Goal: Task Accomplishment & Management: Manage account settings

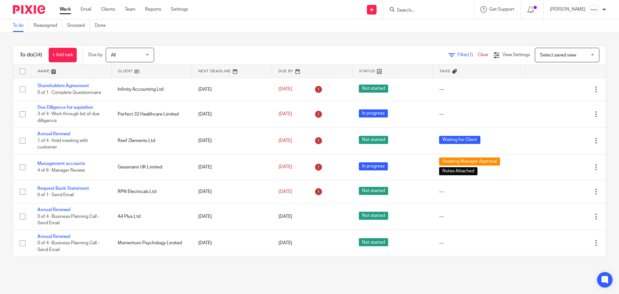
click at [444, 13] on input "Search" at bounding box center [425, 11] width 58 height 6
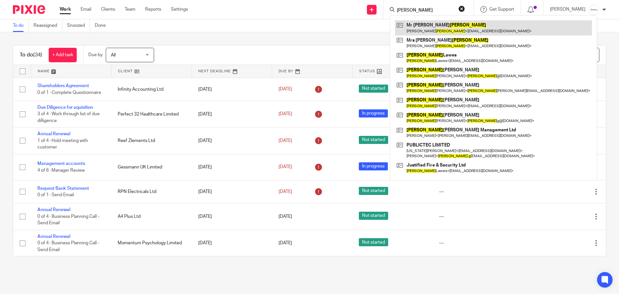
type input "adams"
click at [445, 28] on link at bounding box center [493, 27] width 197 height 15
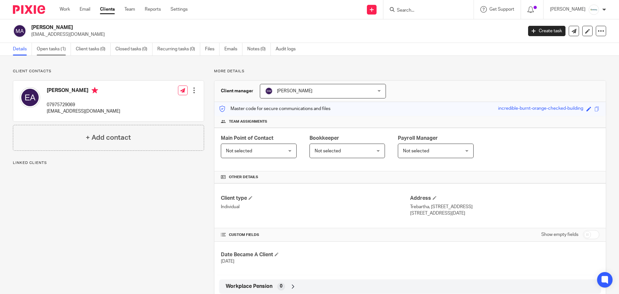
click at [55, 50] on link "Open tasks (1)" at bounding box center [54, 49] width 34 height 13
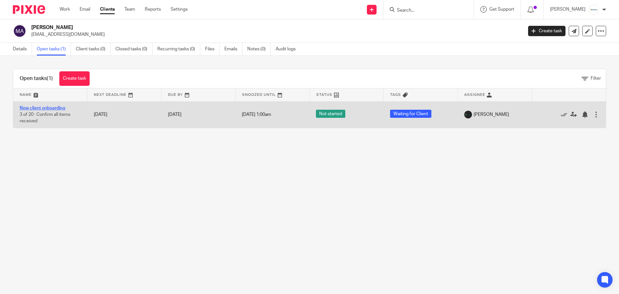
click at [46, 108] on link "New client onboarding" at bounding box center [42, 108] width 45 height 5
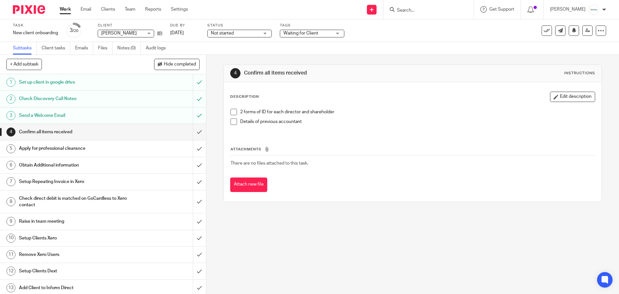
click at [234, 122] on span at bounding box center [234, 121] width 6 height 6
click at [232, 111] on span at bounding box center [234, 112] width 6 height 6
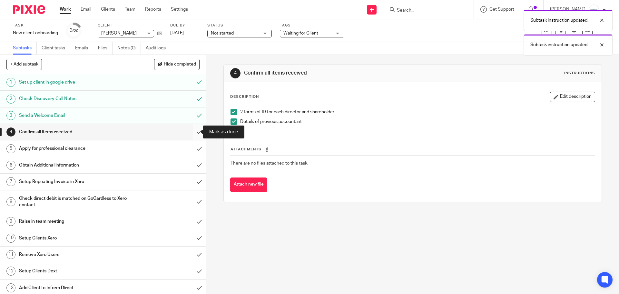
click at [192, 130] on input "submit" at bounding box center [103, 132] width 206 height 16
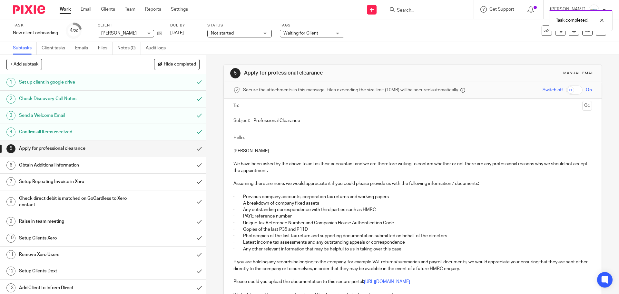
click at [268, 106] on input "text" at bounding box center [412, 105] width 334 height 7
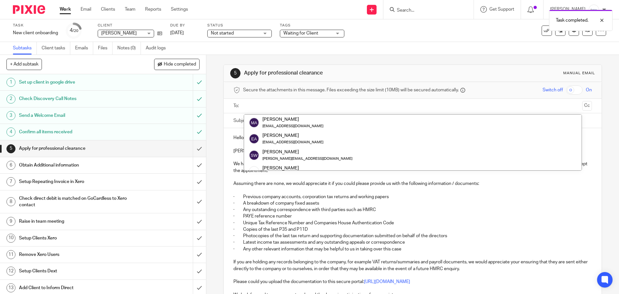
paste input "[EMAIL_ADDRESS][PERSON_NAME][DOMAIN_NAME]"
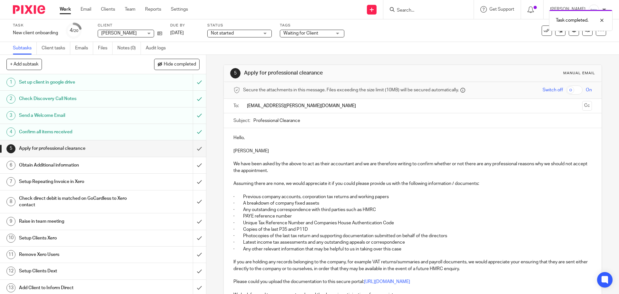
type input "[EMAIL_ADDRESS][PERSON_NAME][DOMAIN_NAME]"
click at [337, 146] on p at bounding box center [413, 144] width 358 height 6
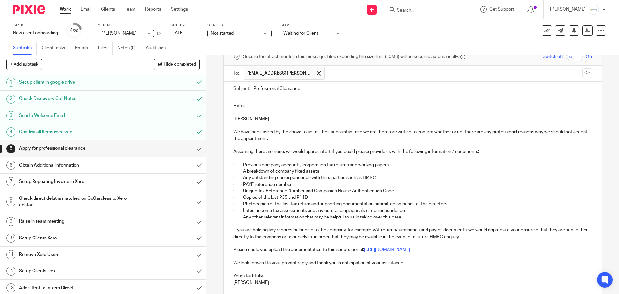
scroll to position [32, 0]
drag, startPoint x: 305, startPoint y: 90, endPoint x: 230, endPoint y: 84, distance: 75.0
click at [230, 84] on div "Subject: Professional Clearance" at bounding box center [413, 90] width 378 height 15
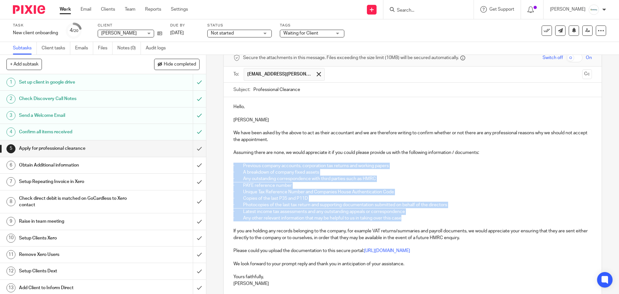
drag, startPoint x: 408, startPoint y: 215, endPoint x: 219, endPoint y: 166, distance: 195.7
click at [219, 166] on div "5 Apply for professional clearance Manual email Secure the attachments in this …" at bounding box center [412, 174] width 413 height 239
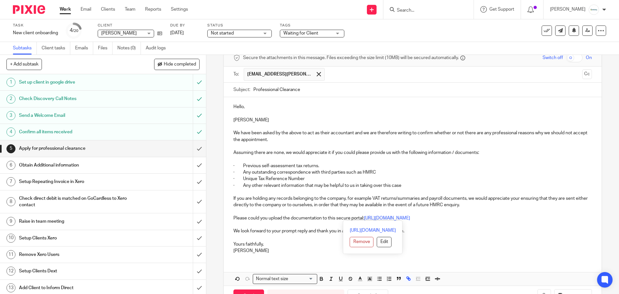
drag, startPoint x: 520, startPoint y: 218, endPoint x: 216, endPoint y: 197, distance: 304.6
click at [216, 197] on div "5 Apply for professional clearance Manual email Secure the attachments in this …" at bounding box center [412, 174] width 413 height 239
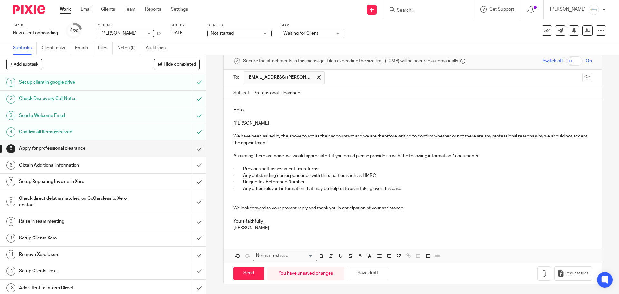
scroll to position [22, 0]
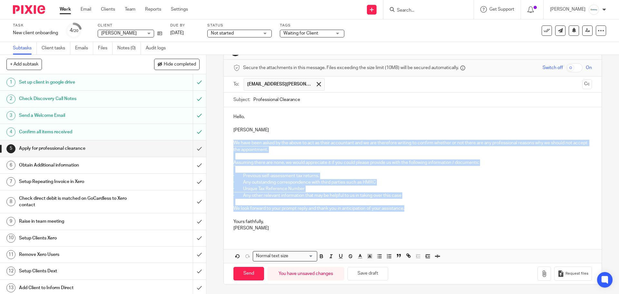
drag, startPoint x: 412, startPoint y: 209, endPoint x: 218, endPoint y: 144, distance: 204.1
click at [218, 144] on div "5 Apply for professional clearance Manual email Secure the attachments in this …" at bounding box center [412, 174] width 413 height 239
copy div "We have been asked by the above to act as their accountant and we are therefore…"
click at [433, 186] on p "· Unique Tax Reference Number" at bounding box center [413, 188] width 358 height 6
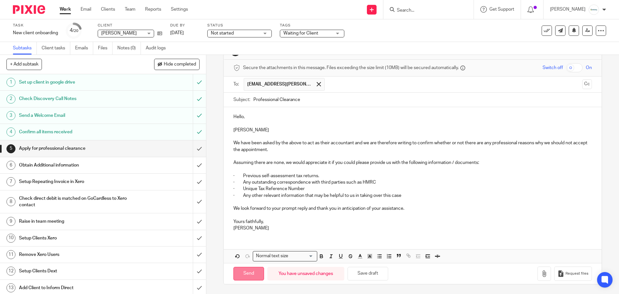
click at [245, 273] on input "Send" at bounding box center [249, 274] width 31 height 14
type input "Sent"
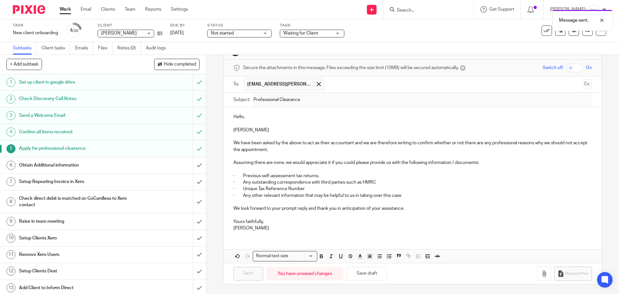
click at [98, 166] on h1 "Obtain Additional information" at bounding box center [75, 165] width 112 height 10
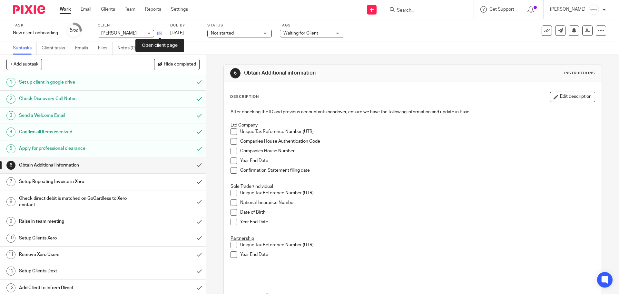
click at [161, 32] on icon at bounding box center [159, 33] width 5 height 5
click at [191, 183] on input "submit" at bounding box center [103, 182] width 206 height 16
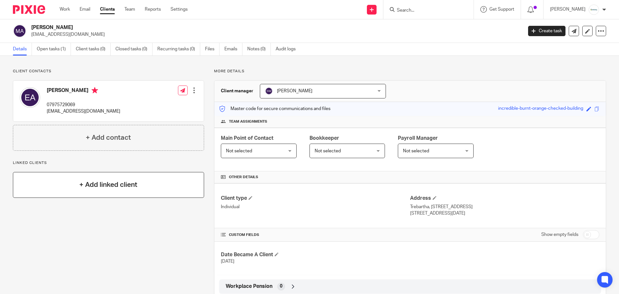
click at [98, 188] on h4 "+ Add linked client" at bounding box center [108, 185] width 58 height 10
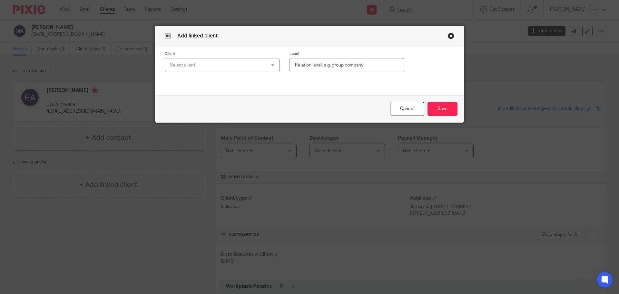
click at [196, 66] on div "Select client" at bounding box center [213, 65] width 87 height 14
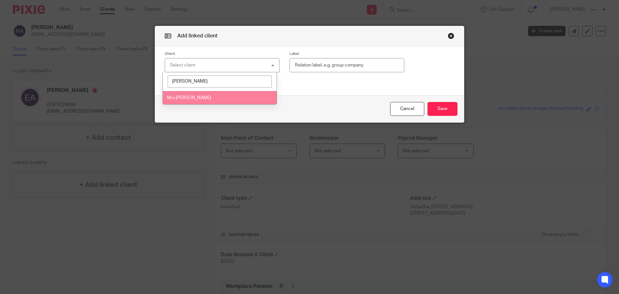
type input "christine a"
click at [201, 97] on span "Mrs [PERSON_NAME]" at bounding box center [189, 97] width 44 height 5
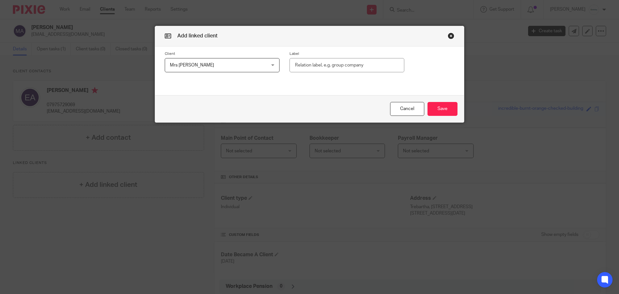
click at [323, 67] on input "text" at bounding box center [347, 65] width 115 height 15
type input "Spouse"
click at [437, 108] on button "Save" at bounding box center [443, 109] width 30 height 14
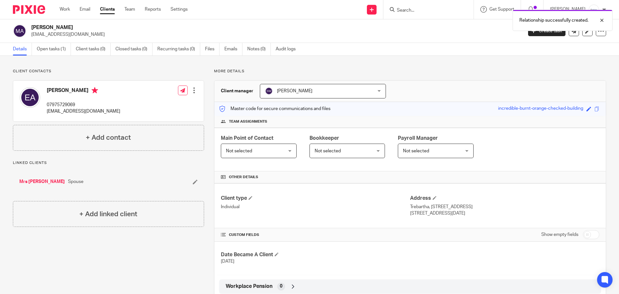
click at [48, 183] on link "Mrs [PERSON_NAME]" at bounding box center [41, 181] width 45 height 6
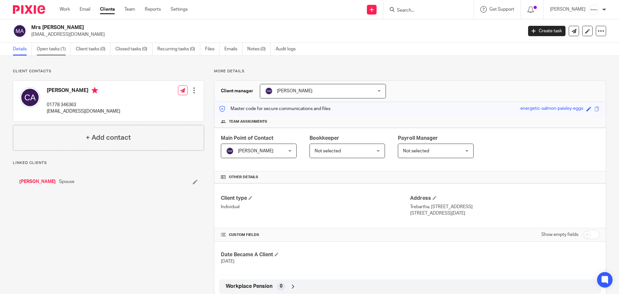
click at [60, 50] on link "Open tasks (1)" at bounding box center [54, 49] width 34 height 13
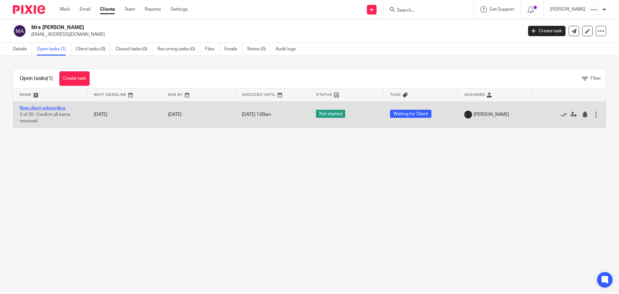
click at [46, 109] on link "New client onboarding" at bounding box center [42, 108] width 45 height 5
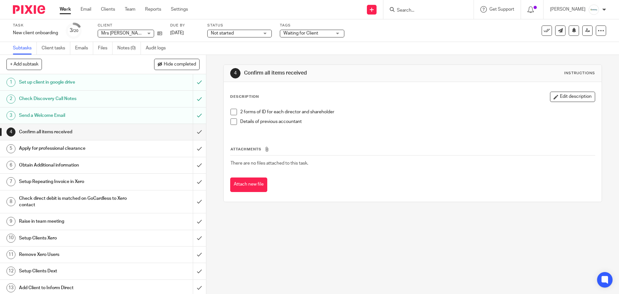
click at [234, 114] on span at bounding box center [234, 112] width 6 height 6
drag, startPoint x: 233, startPoint y: 119, endPoint x: 232, endPoint y: 124, distance: 4.7
click at [233, 119] on span at bounding box center [234, 121] width 6 height 6
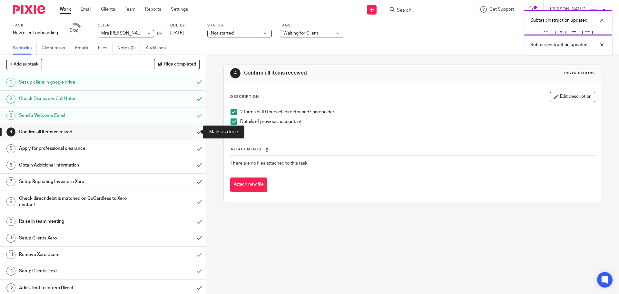
click at [195, 134] on input "submit" at bounding box center [103, 132] width 206 height 16
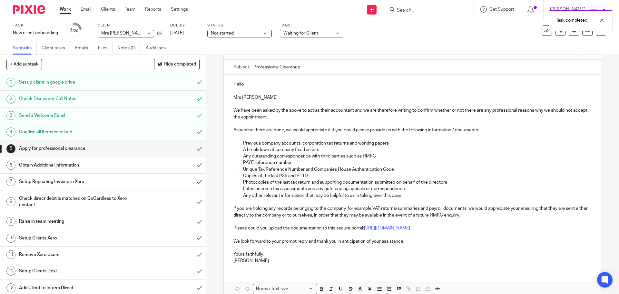
scroll to position [65, 0]
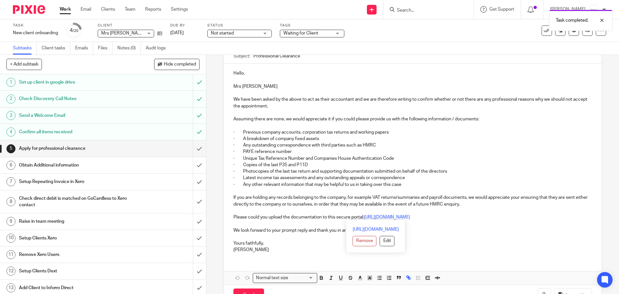
drag, startPoint x: 525, startPoint y: 217, endPoint x: 177, endPoint y: 98, distance: 367.8
click at [178, 98] on div "+ Add subtask Hide completed Cancel + Add 1 Set up client in google drive 2 Che…" at bounding box center [309, 174] width 619 height 239
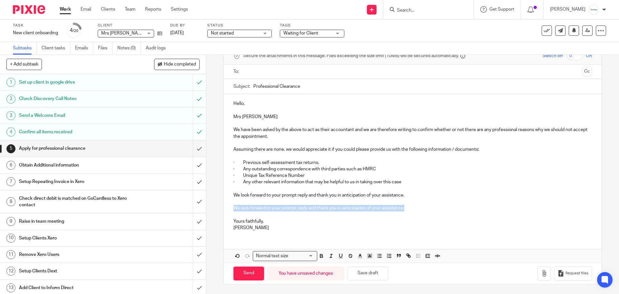
drag, startPoint x: 386, startPoint y: 207, endPoint x: 216, endPoint y: 209, distance: 170.3
click at [216, 208] on div "5 Apply for professional clearance Manual email Secure the attachments in this …" at bounding box center [412, 174] width 413 height 239
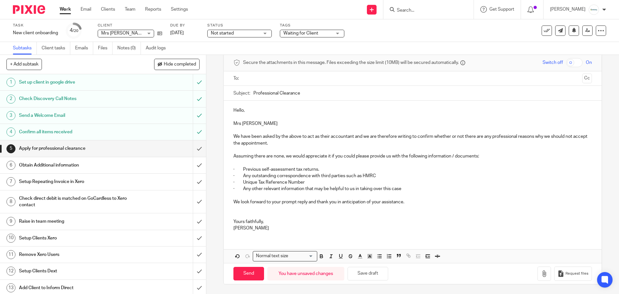
scroll to position [21, 0]
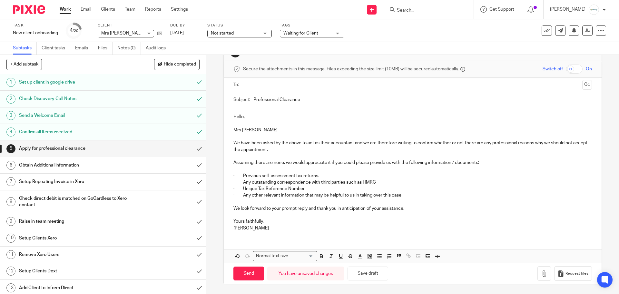
click at [253, 90] on ul at bounding box center [413, 85] width 338 height 11
click at [253, 88] on input "text" at bounding box center [412, 84] width 334 height 7
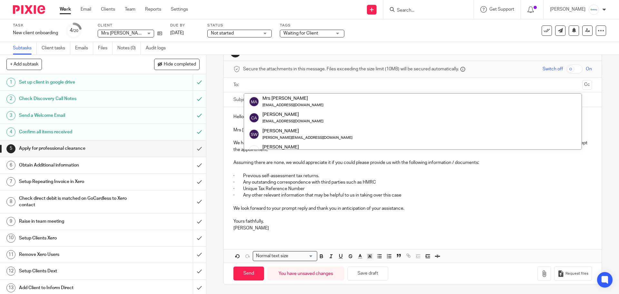
paste input "scotty.maclean@azets.co.uk"
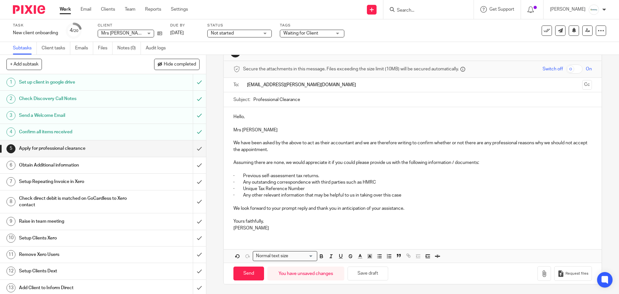
type input "scotty.maclean@azets.co.uk"
click at [330, 125] on p at bounding box center [413, 123] width 358 height 6
click at [244, 272] on input "Send" at bounding box center [249, 275] width 31 height 14
type input "Sent"
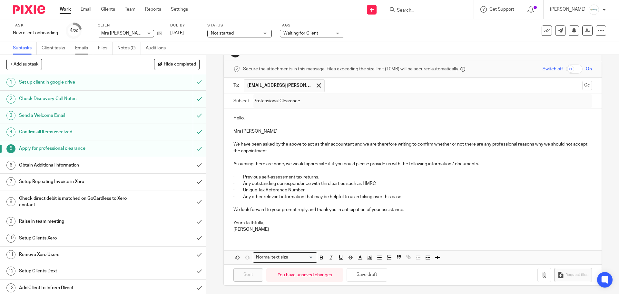
click at [86, 49] on link "Emails" at bounding box center [84, 48] width 18 height 13
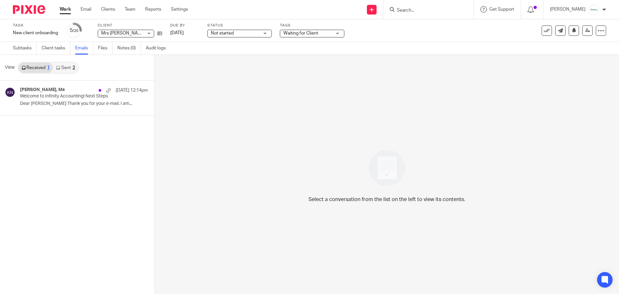
click at [64, 68] on link "Sent 2" at bounding box center [65, 68] width 25 height 10
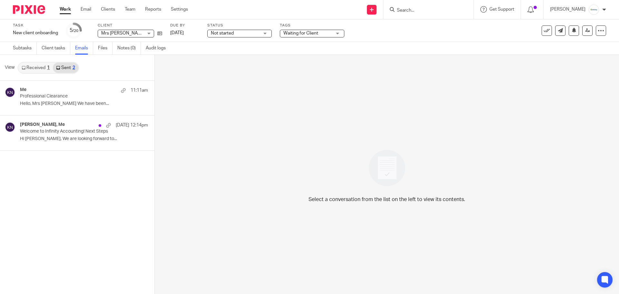
click at [23, 68] on icon at bounding box center [24, 68] width 4 height 4
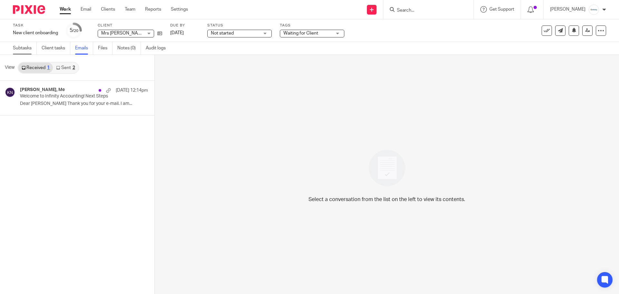
click at [19, 47] on link "Subtasks" at bounding box center [25, 48] width 24 height 13
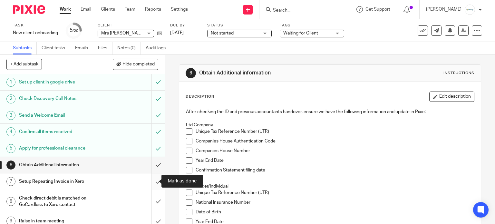
click at [150, 182] on input "submit" at bounding box center [82, 182] width 165 height 16
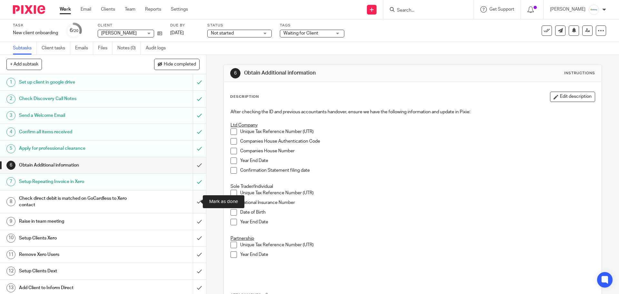
click at [195, 200] on input "submit" at bounding box center [103, 201] width 206 height 23
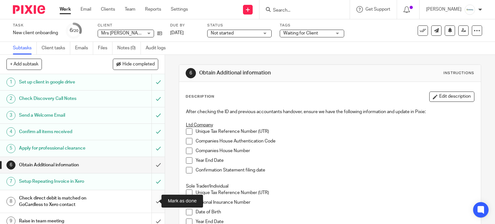
click at [152, 201] on input "submit" at bounding box center [82, 201] width 165 height 23
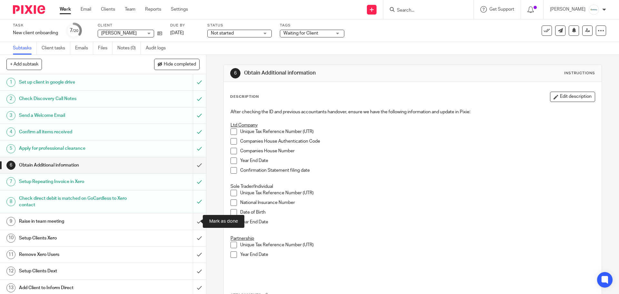
click at [194, 221] on input "submit" at bounding box center [103, 221] width 206 height 16
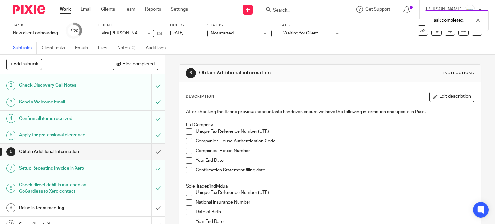
scroll to position [97, 0]
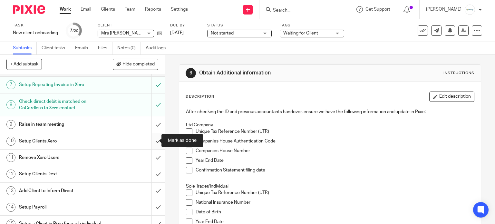
click at [149, 144] on input "submit" at bounding box center [82, 141] width 165 height 16
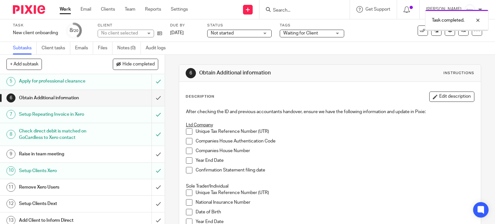
scroll to position [97, 0]
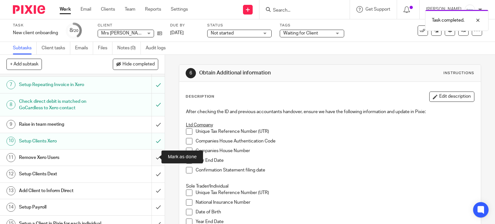
click at [150, 156] on input "submit" at bounding box center [82, 158] width 165 height 16
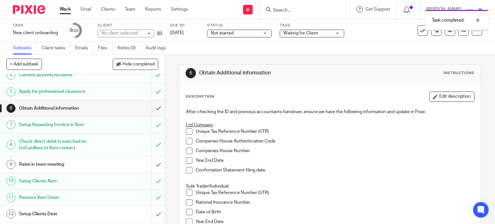
scroll to position [161, 0]
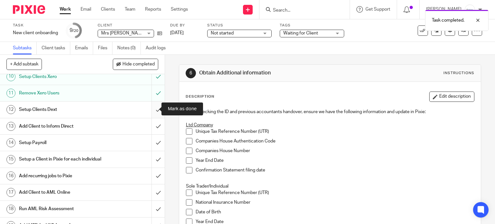
click at [150, 108] on input "submit" at bounding box center [82, 110] width 165 height 16
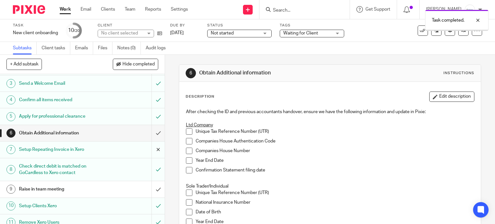
scroll to position [129, 0]
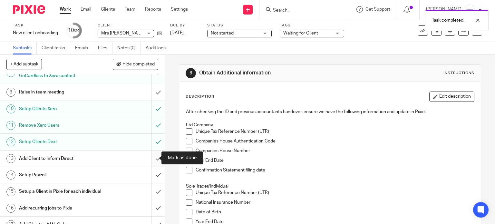
click at [153, 158] on input "submit" at bounding box center [82, 159] width 165 height 16
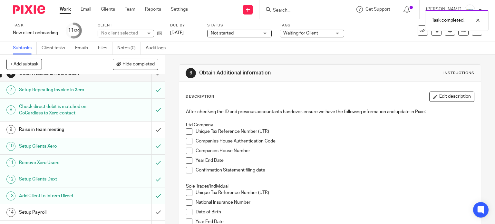
scroll to position [97, 0]
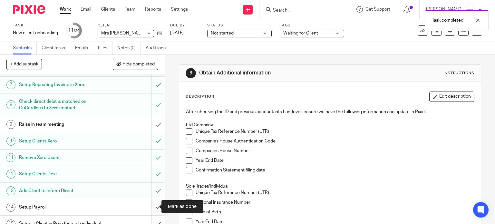
click at [150, 209] on input "submit" at bounding box center [82, 207] width 165 height 16
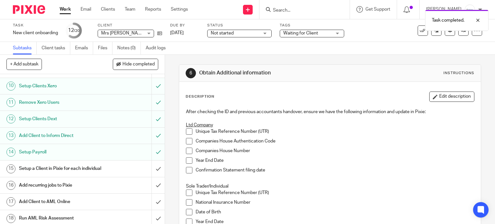
scroll to position [161, 0]
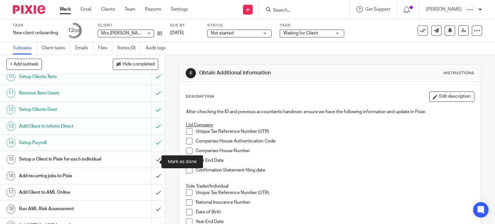
click at [151, 161] on input "submit" at bounding box center [82, 159] width 165 height 16
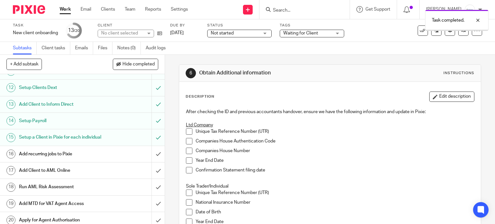
scroll to position [193, 0]
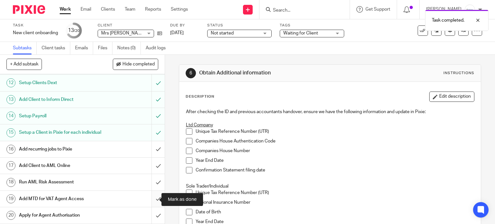
click at [152, 199] on input "submit" at bounding box center [82, 199] width 165 height 16
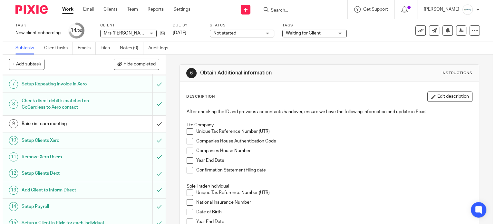
scroll to position [64, 0]
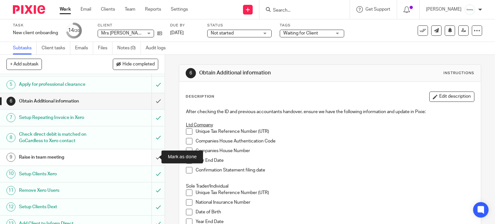
click at [151, 157] on input "submit" at bounding box center [82, 157] width 165 height 16
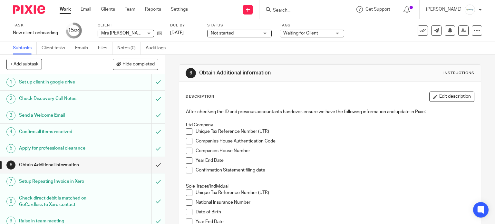
click at [327, 31] on span "Waiting for Client" at bounding box center [308, 33] width 48 height 7
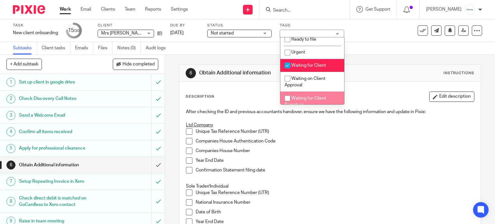
scroll to position [201, 0]
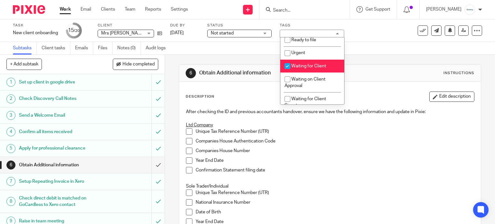
click at [321, 68] on span "Waiting for Client" at bounding box center [309, 66] width 35 height 5
checkbox input "false"
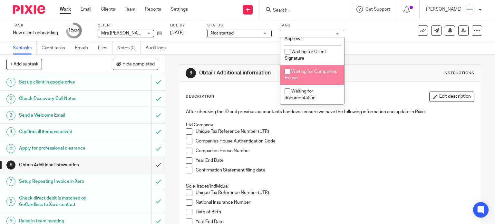
scroll to position [265, 0]
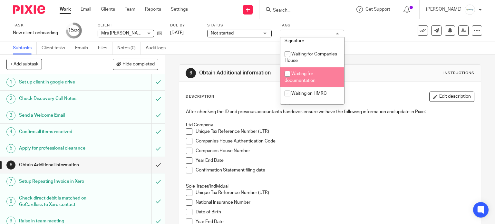
click at [320, 81] on li "Waiting for documentation" at bounding box center [313, 77] width 64 height 20
checkbox input "true"
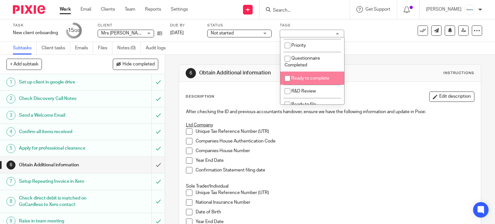
scroll to position [0, 0]
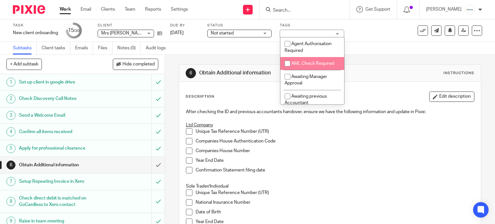
click at [313, 62] on span "AML Check Required" at bounding box center [313, 63] width 43 height 5
checkbox input "true"
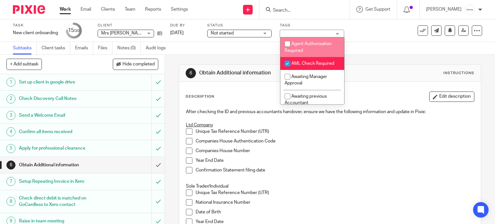
click at [305, 40] on li "Agent Authorisation Required" at bounding box center [313, 47] width 64 height 20
checkbox input "true"
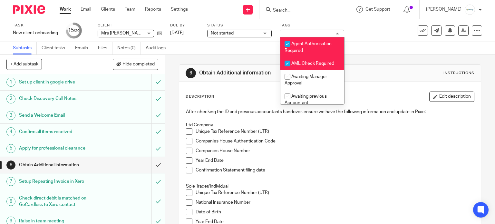
click at [369, 31] on div "Task New client onboarding Save New client onboarding 15 /20 Client Mrs Christi…" at bounding box center [208, 30] width 391 height 15
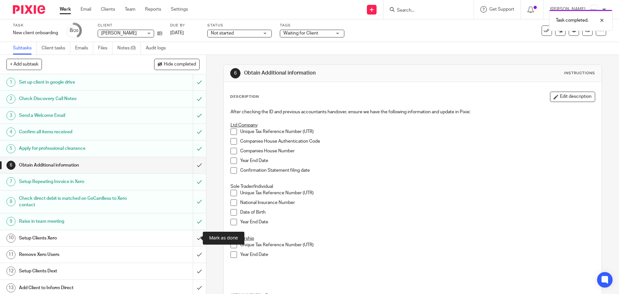
click at [193, 240] on input "submit" at bounding box center [103, 238] width 206 height 16
click at [196, 254] on input "submit" at bounding box center [103, 254] width 206 height 16
click at [193, 272] on input "submit" at bounding box center [103, 271] width 206 height 16
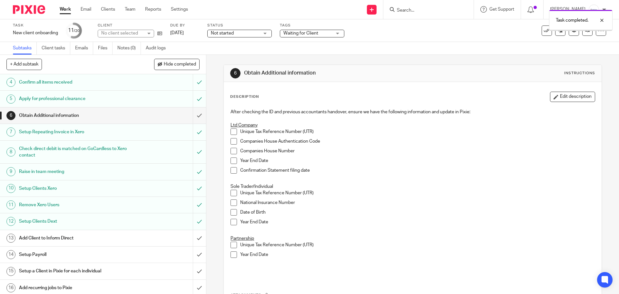
scroll to position [65, 0]
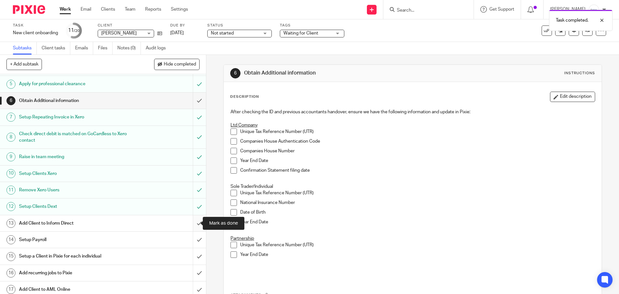
click at [195, 223] on input "submit" at bounding box center [103, 223] width 206 height 16
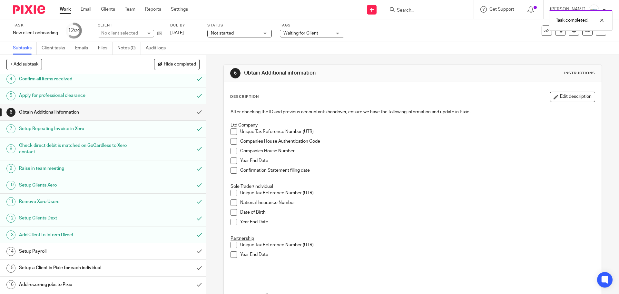
scroll to position [118, 0]
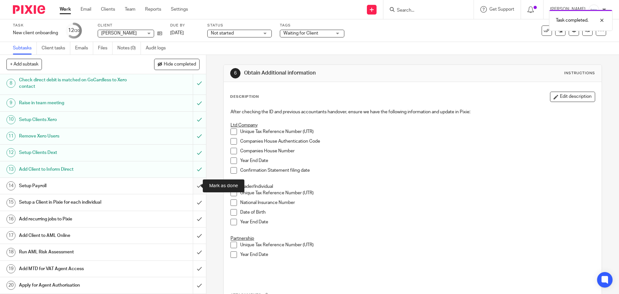
click at [195, 187] on input "submit" at bounding box center [103, 186] width 206 height 16
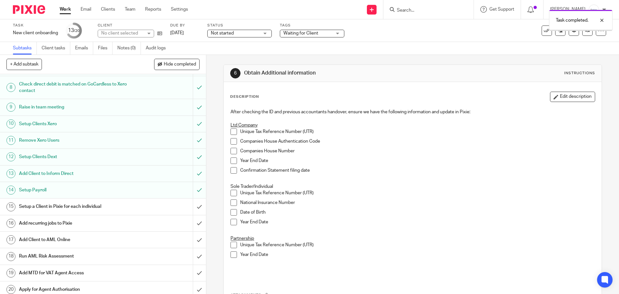
scroll to position [118, 0]
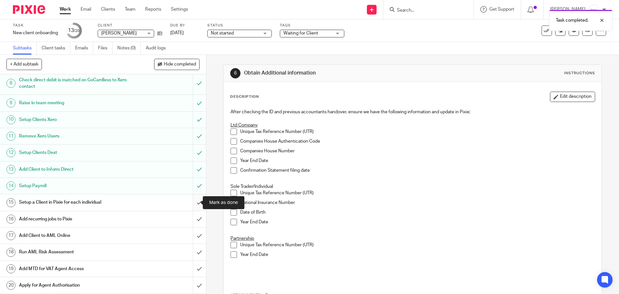
click at [192, 202] on input "submit" at bounding box center [103, 202] width 206 height 16
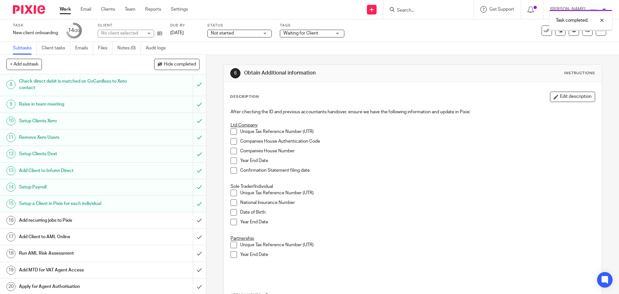
scroll to position [118, 0]
click at [195, 268] on input "submit" at bounding box center [103, 269] width 206 height 16
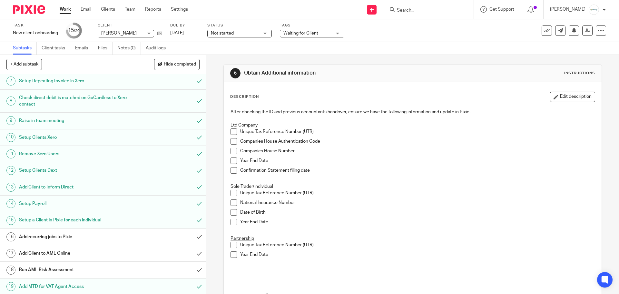
scroll to position [118, 0]
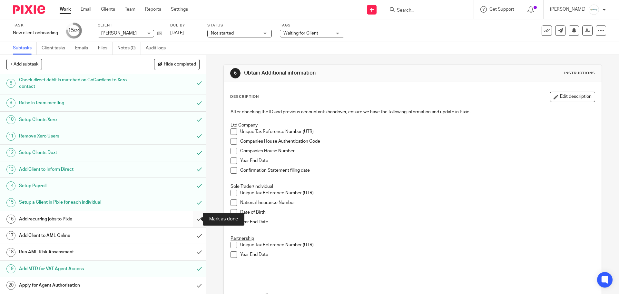
click at [192, 219] on input "submit" at bounding box center [103, 219] width 206 height 16
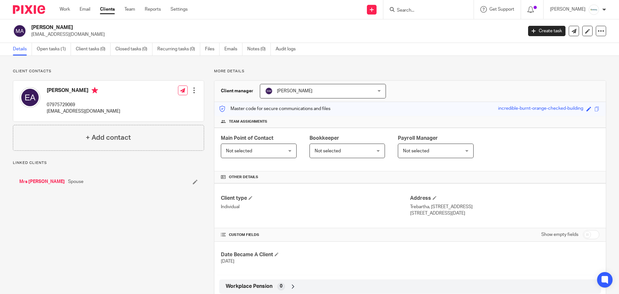
click at [266, 151] on span "Not selected" at bounding box center [254, 151] width 56 height 14
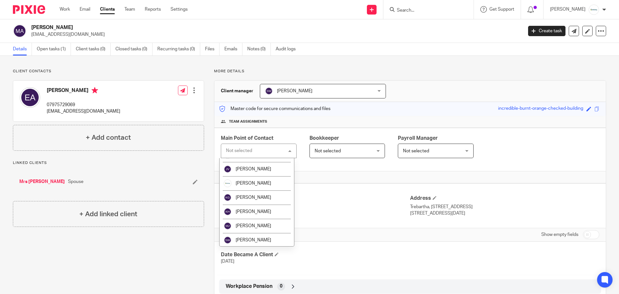
scroll to position [67, 0]
click at [264, 236] on li "[PERSON_NAME]" at bounding box center [257, 239] width 75 height 14
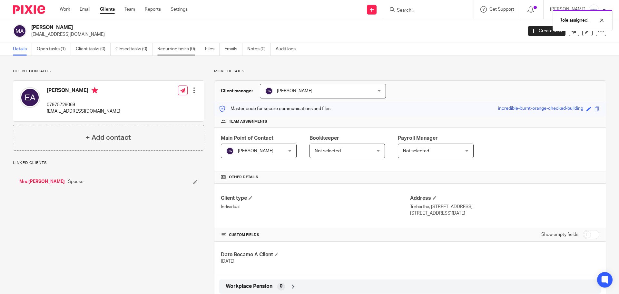
click at [179, 43] on link "Recurring tasks (0)" at bounding box center [178, 49] width 43 height 13
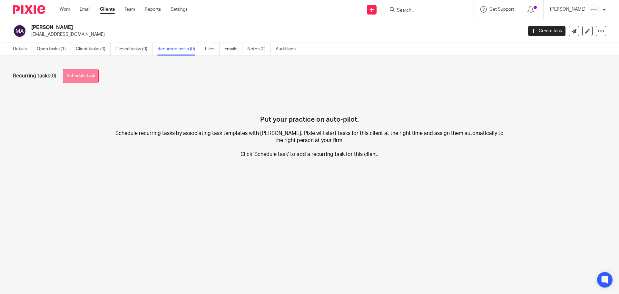
click at [89, 73] on link "Schedule task" at bounding box center [81, 76] width 36 height 15
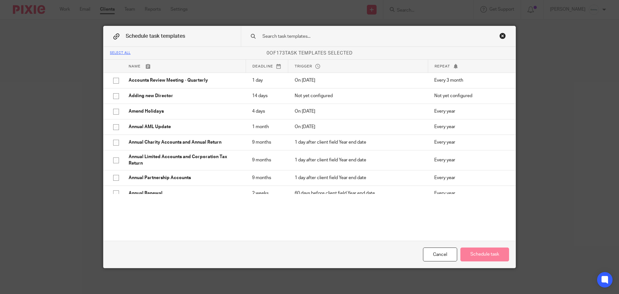
click at [317, 37] on input "text" at bounding box center [368, 36] width 213 height 7
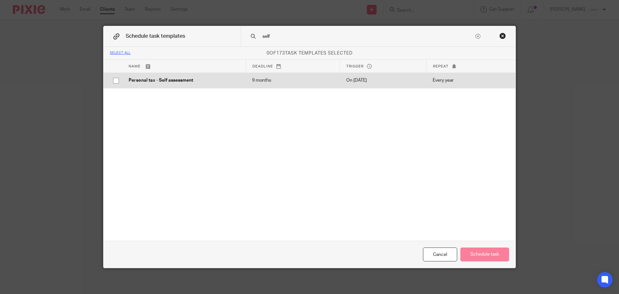
type input "self"
click at [209, 83] on p "Personal tax - Self assessment" at bounding box center [184, 80] width 111 height 6
checkbox input "true"
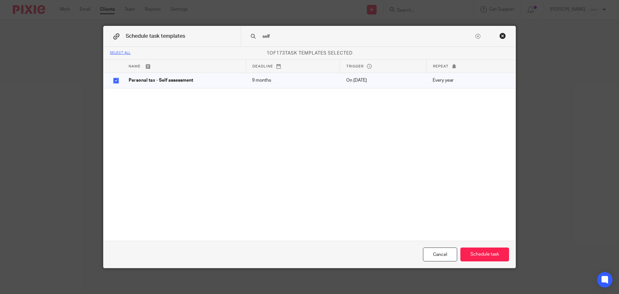
drag, startPoint x: 278, startPoint y: 35, endPoint x: 233, endPoint y: 30, distance: 45.8
click at [236, 30] on div "Schedule task templates self" at bounding box center [310, 36] width 412 height 21
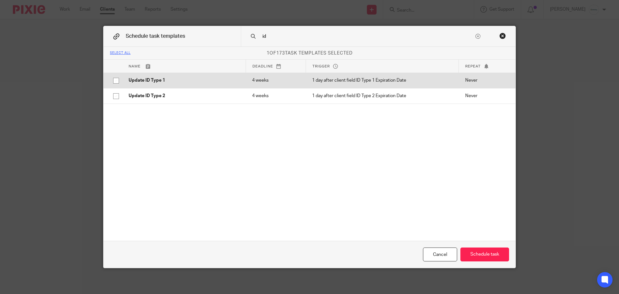
type input "id"
click at [239, 80] on td "Update ID Type 1" at bounding box center [184, 80] width 124 height 15
checkbox input "true"
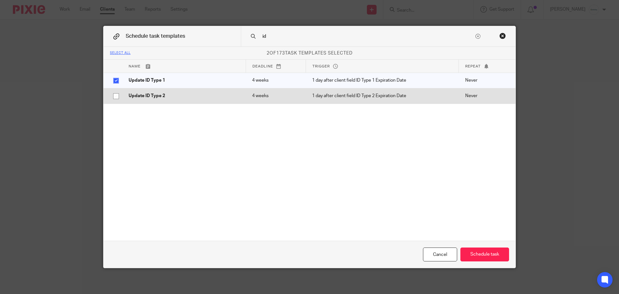
click at [233, 98] on p "Update ID Type 2" at bounding box center [184, 96] width 111 height 6
checkbox input "true"
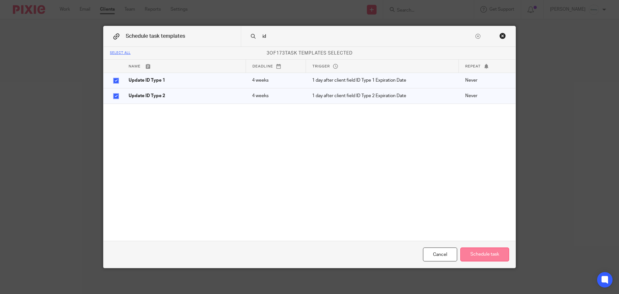
click at [494, 254] on button "Schedule task" at bounding box center [485, 254] width 49 height 14
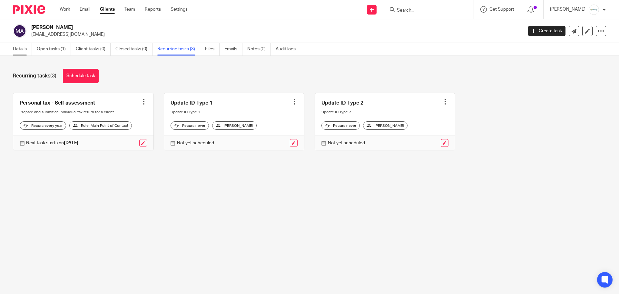
click at [16, 49] on link "Details" at bounding box center [22, 49] width 19 height 13
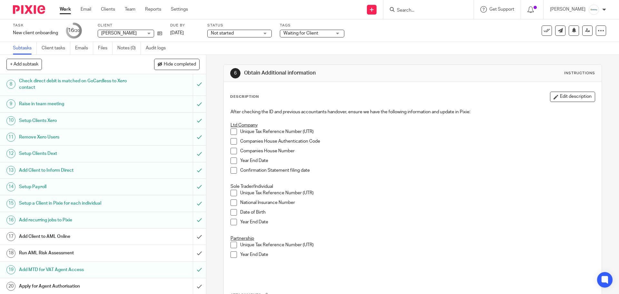
scroll to position [118, 0]
click at [300, 33] on span "Waiting for Client" at bounding box center [301, 33] width 35 height 5
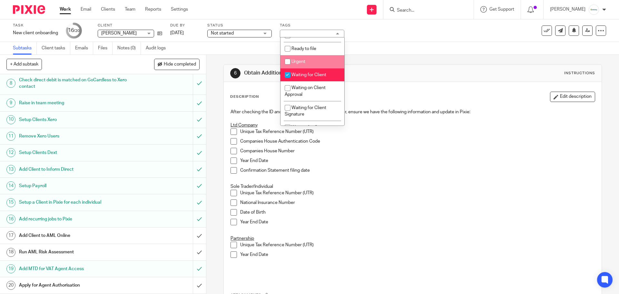
scroll to position [194, 0]
click at [319, 74] on span "Waiting for Client" at bounding box center [309, 73] width 35 height 5
checkbox input "false"
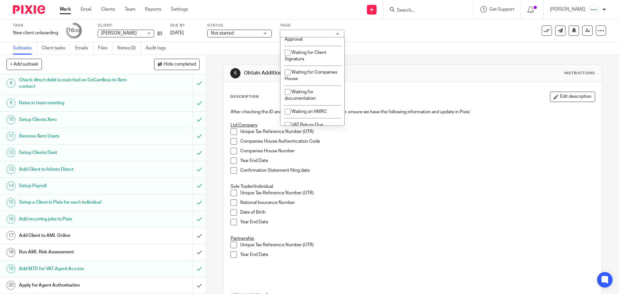
scroll to position [258, 0]
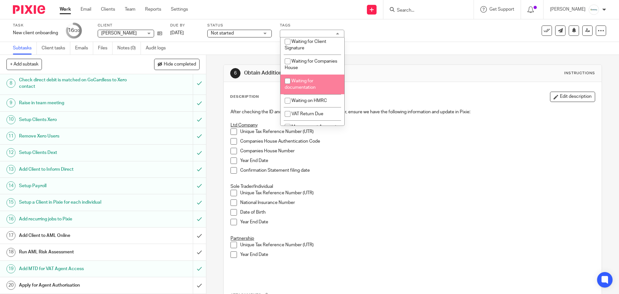
click at [320, 83] on li "Waiting for documentation" at bounding box center [313, 85] width 64 height 20
checkbox input "true"
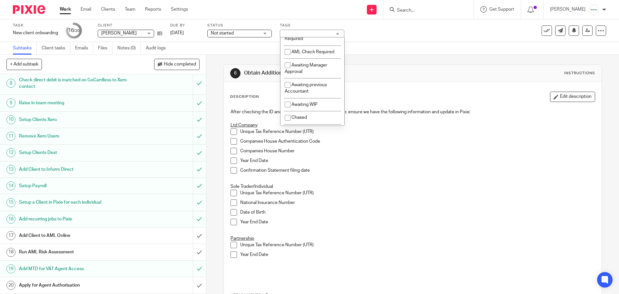
scroll to position [0, 0]
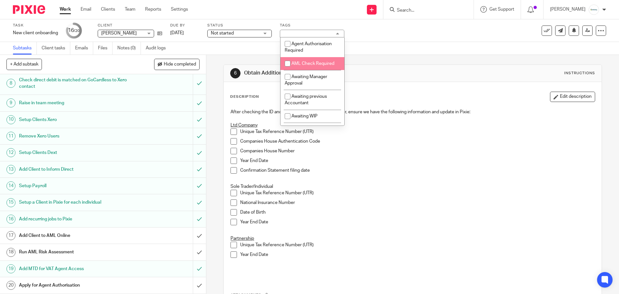
click at [319, 63] on span "AML Check Required" at bounding box center [313, 63] width 43 height 5
checkbox input "true"
click at [313, 46] on li "Agent Authorisation Required" at bounding box center [313, 47] width 64 height 20
checkbox input "true"
click at [395, 39] on div "Task New client onboarding Save New client onboarding 16 /20 Client Mr Edward A…" at bounding box center [309, 30] width 619 height 23
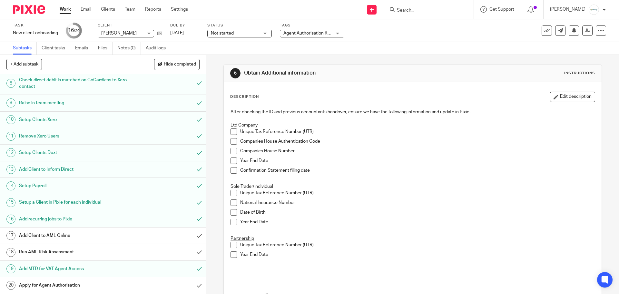
click at [64, 9] on link "Work" at bounding box center [65, 9] width 11 height 6
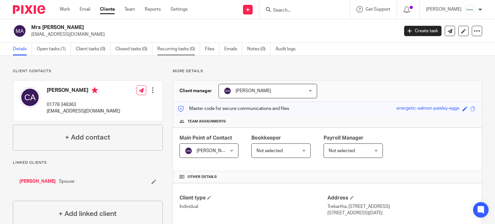
click at [187, 51] on link "Recurring tasks (0)" at bounding box center [178, 49] width 43 height 13
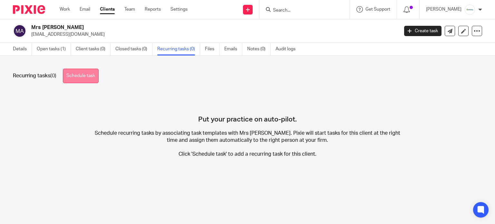
click at [78, 79] on link "Schedule task" at bounding box center [81, 76] width 36 height 15
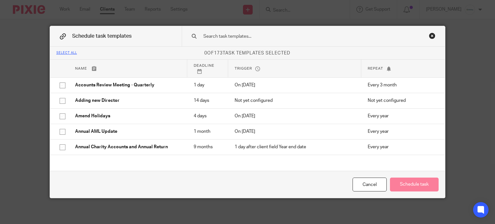
click at [268, 35] on input "text" at bounding box center [305, 36] width 204 height 7
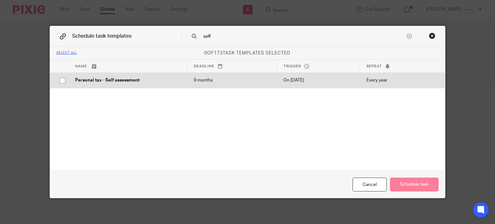
type input "self"
click at [301, 81] on p "On 9 Apr" at bounding box center [319, 80] width 70 height 6
checkbox input "true"
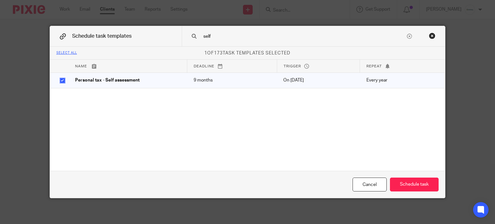
click at [168, 34] on div "Schedule task templates self" at bounding box center [248, 36] width 396 height 21
click at [230, 37] on input "self" at bounding box center [305, 36] width 204 height 7
drag, startPoint x: 196, startPoint y: 37, endPoint x: 159, endPoint y: 36, distance: 37.4
click at [162, 37] on div "Schedule task templates self" at bounding box center [248, 36] width 396 height 21
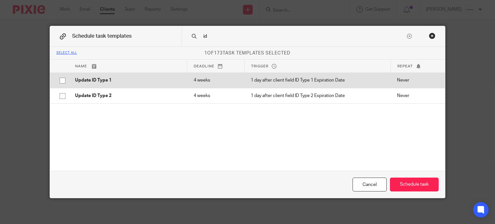
type input "id"
click at [155, 77] on p "Update ID Type 1" at bounding box center [128, 80] width 106 height 6
checkbox input "true"
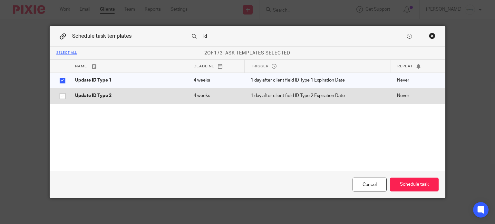
click at [154, 100] on td "Update ID Type 2" at bounding box center [128, 95] width 119 height 15
checkbox input "true"
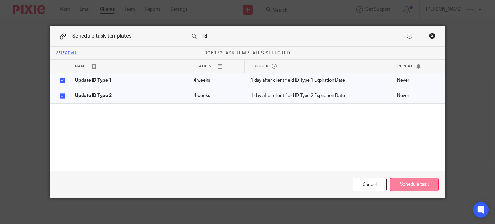
click at [411, 184] on button "Schedule task" at bounding box center [414, 185] width 49 height 14
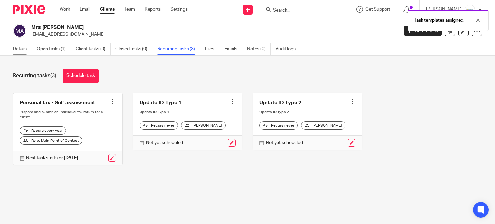
click at [20, 52] on link "Details" at bounding box center [22, 49] width 19 height 13
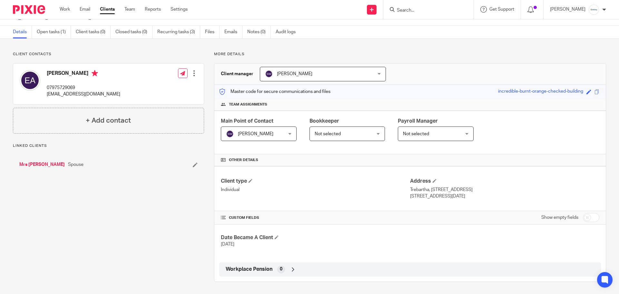
scroll to position [18, 0]
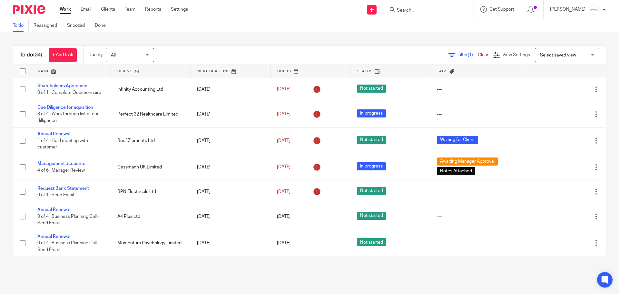
click at [66, 8] on link "Work" at bounding box center [65, 9] width 11 height 6
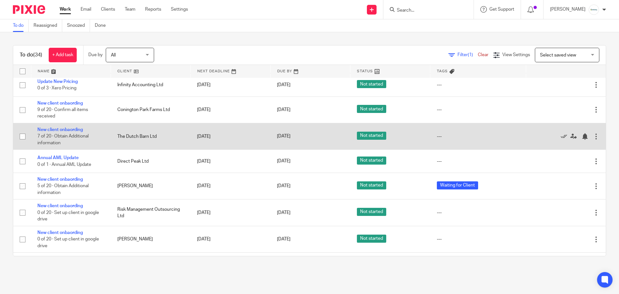
scroll to position [290, 0]
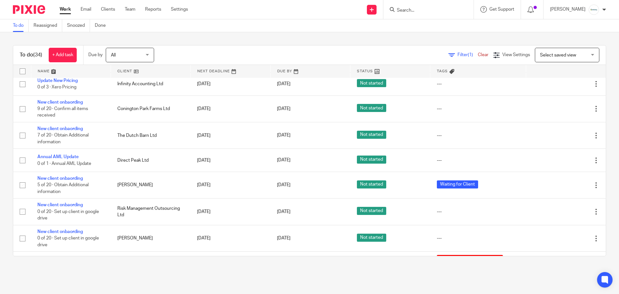
click at [417, 9] on input "Search" at bounding box center [425, 11] width 58 height 6
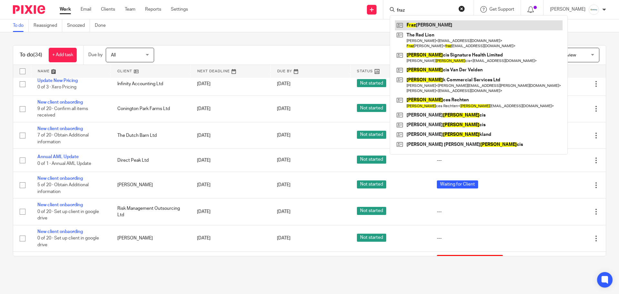
type input "fraz"
click at [437, 24] on link at bounding box center [479, 25] width 168 height 10
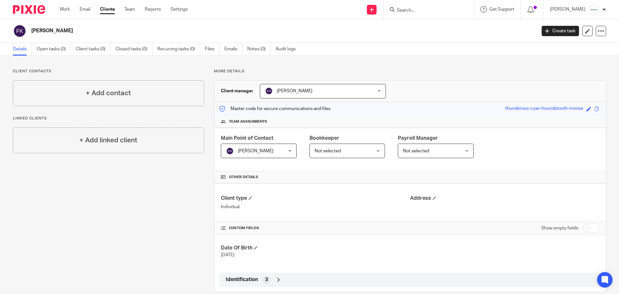
click at [432, 12] on input "Search" at bounding box center [425, 11] width 58 height 6
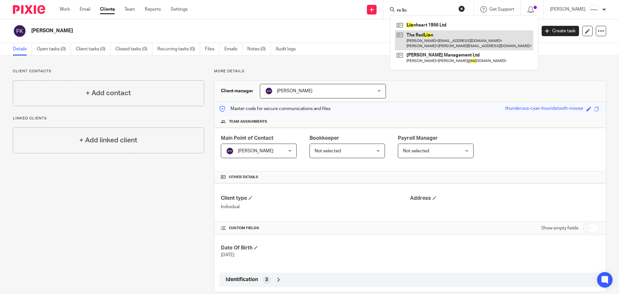
type input "re lio"
click at [438, 40] on link at bounding box center [464, 40] width 138 height 20
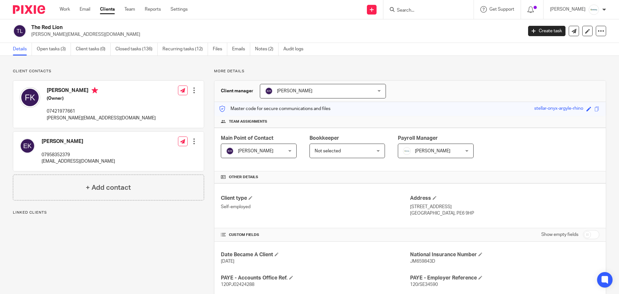
click at [62, 111] on p "07421977661" at bounding box center [101, 111] width 109 height 6
copy p "07421977661"
click at [422, 10] on input "Search" at bounding box center [425, 11] width 58 height 6
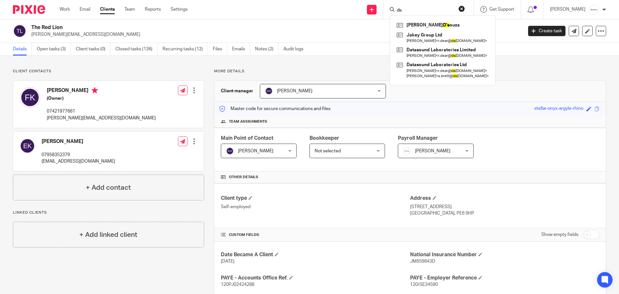
type input "d"
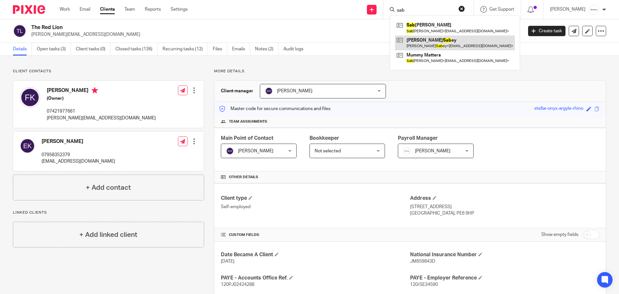
type input "sab"
click at [444, 41] on link at bounding box center [455, 42] width 120 height 15
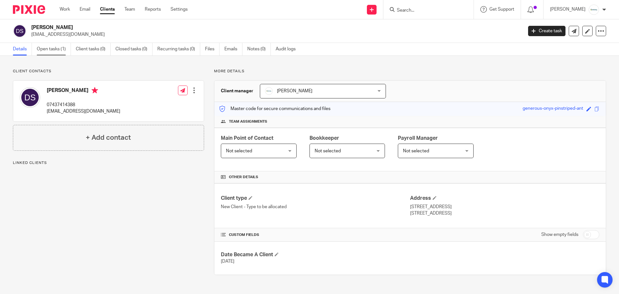
click at [61, 52] on link "Open tasks (1)" at bounding box center [54, 49] width 34 height 13
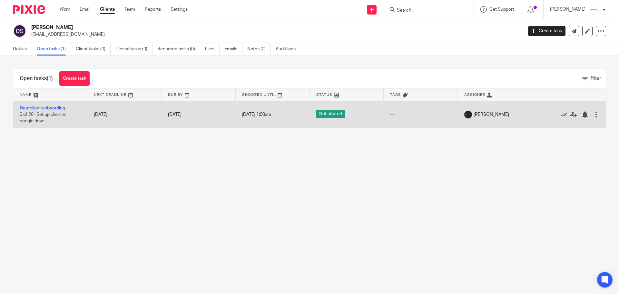
click at [55, 110] on link "New client onbaording" at bounding box center [42, 108] width 45 height 5
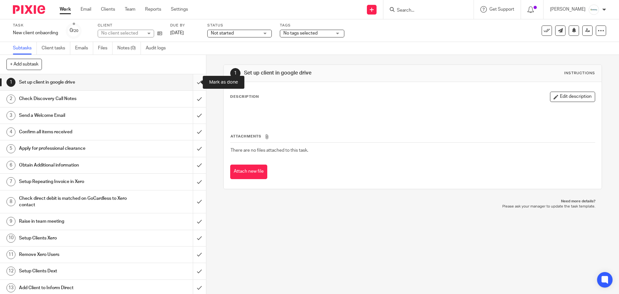
click at [192, 83] on input "submit" at bounding box center [103, 82] width 206 height 16
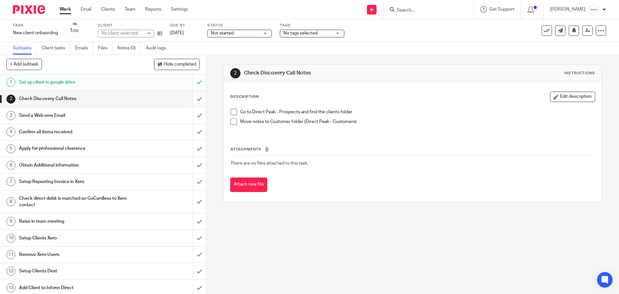
click at [195, 102] on input "submit" at bounding box center [103, 99] width 206 height 16
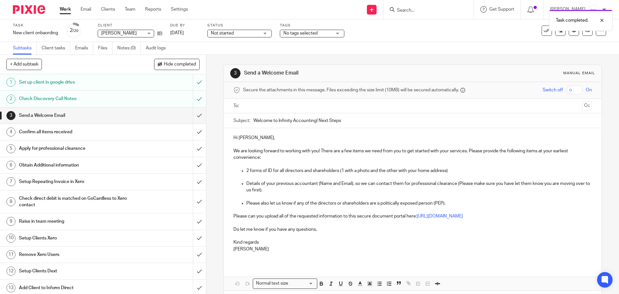
click at [297, 107] on input "text" at bounding box center [412, 105] width 334 height 7
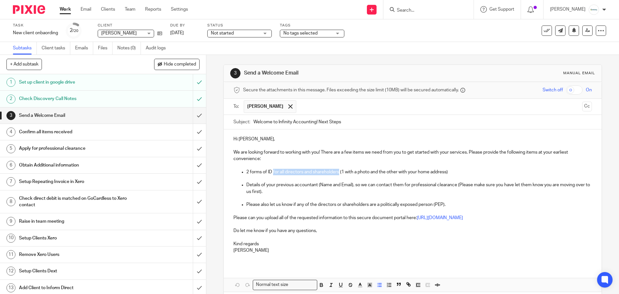
drag, startPoint x: 338, startPoint y: 173, endPoint x: 272, endPoint y: 172, distance: 65.8
click at [272, 172] on p "2 forms of ID for all directors and shareholders (1 with a photo and the other …" at bounding box center [418, 172] width 345 height 6
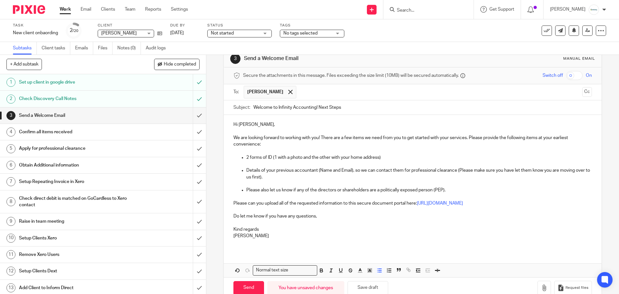
scroll to position [29, 0]
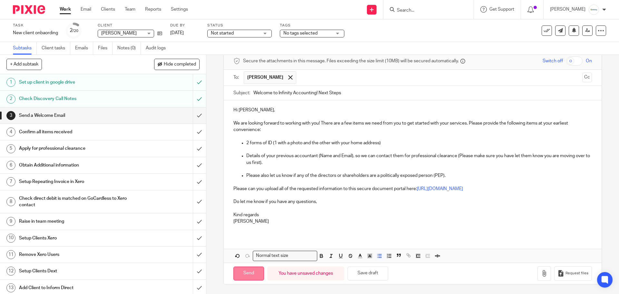
click at [246, 272] on input "Send" at bounding box center [249, 273] width 31 height 14
type input "Sent"
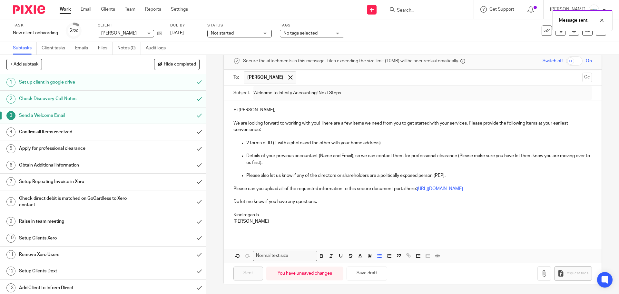
click at [105, 133] on h1 "Confirm all items received" at bounding box center [75, 132] width 112 height 10
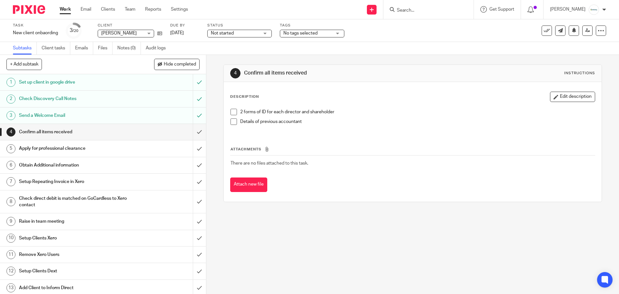
click at [311, 32] on span "No tags selected" at bounding box center [301, 33] width 34 height 5
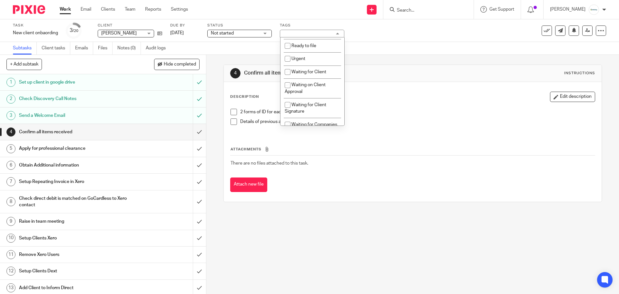
scroll to position [176, 0]
click at [327, 87] on li "Waiting for Client" at bounding box center [313, 91] width 64 height 13
checkbox input "true"
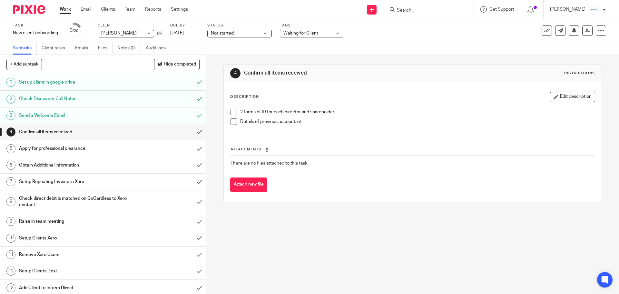
click at [396, 232] on div "4 Confirm all items received Instructions Description Edit description 2 forms …" at bounding box center [412, 174] width 413 height 239
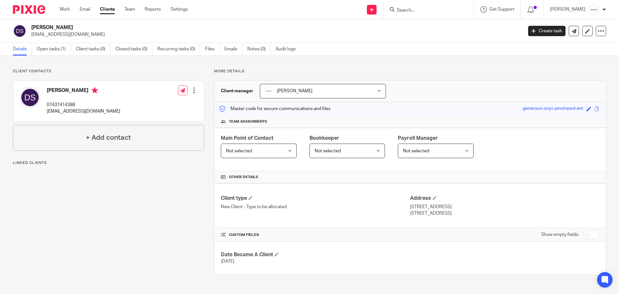
click at [301, 92] on span "[PERSON_NAME]" at bounding box center [294, 91] width 35 height 5
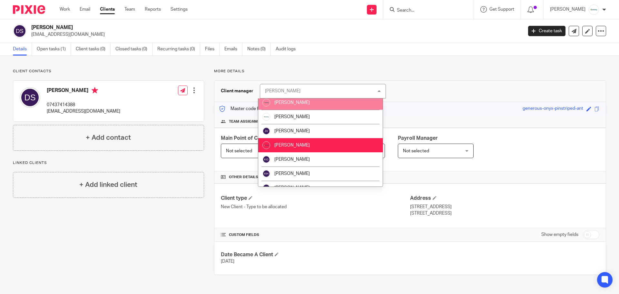
scroll to position [32, 0]
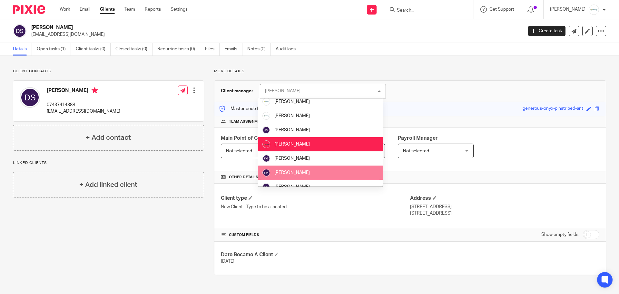
click at [311, 172] on li "[PERSON_NAME]" at bounding box center [320, 172] width 125 height 14
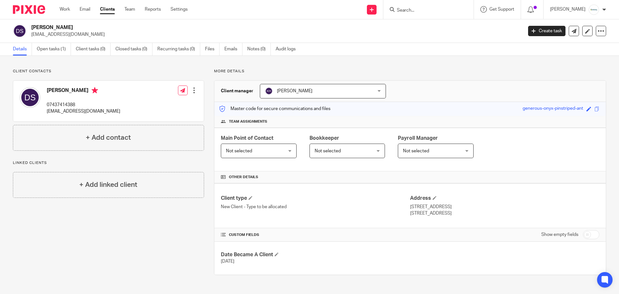
click at [267, 147] on span "Not selected" at bounding box center [254, 151] width 56 height 14
click at [273, 150] on span "Not selected" at bounding box center [254, 151] width 56 height 14
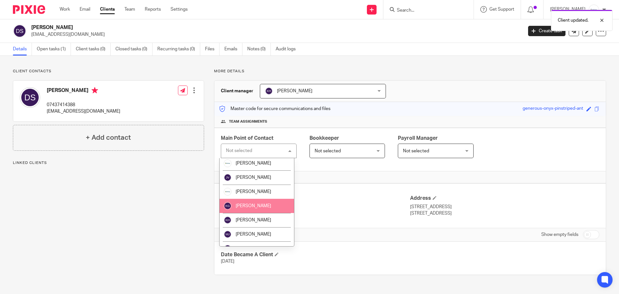
scroll to position [65, 0]
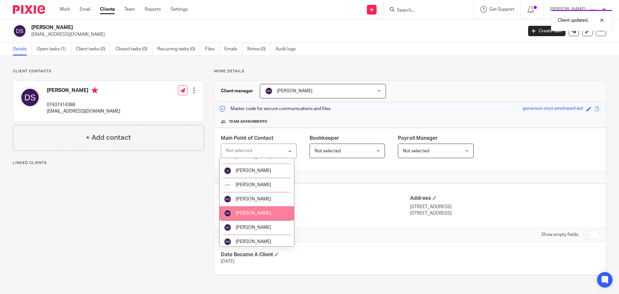
click at [265, 210] on li "[PERSON_NAME]" at bounding box center [257, 213] width 75 height 14
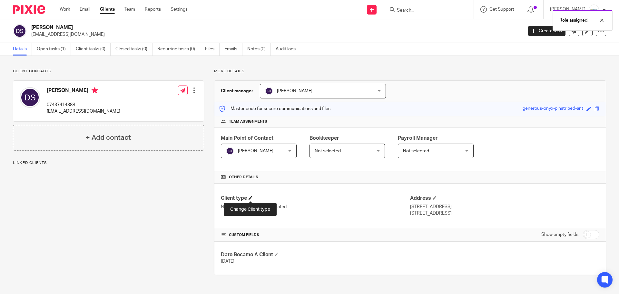
click at [251, 198] on span at bounding box center [251, 198] width 4 height 4
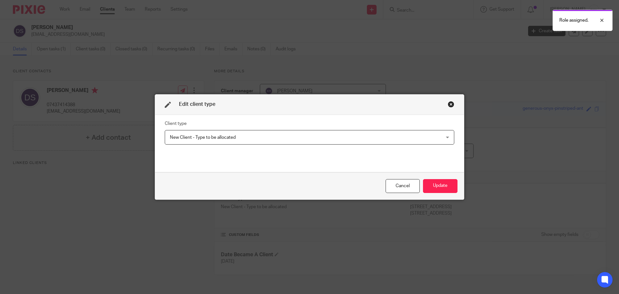
click at [272, 139] on span "New Client - Type to be allocated" at bounding box center [283, 137] width 227 height 14
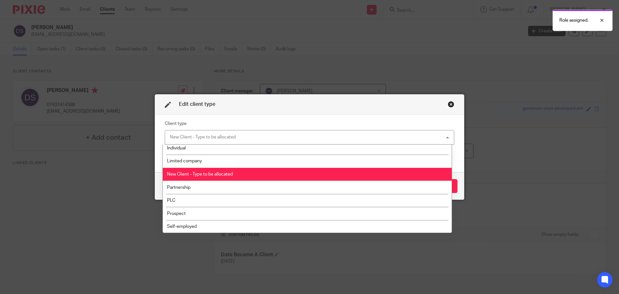
scroll to position [17, 0]
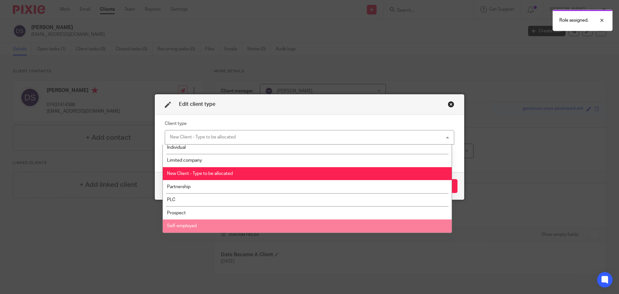
click at [245, 221] on li "Self-employed" at bounding box center [307, 225] width 289 height 13
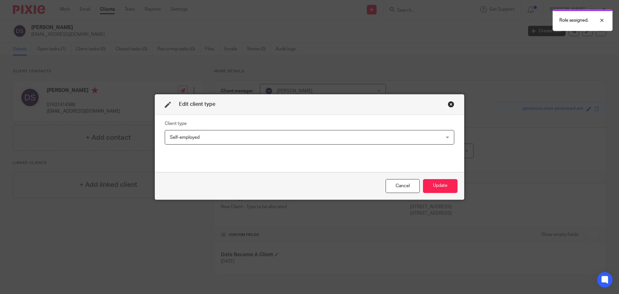
click at [306, 139] on span "Self-employed" at bounding box center [283, 137] width 227 height 14
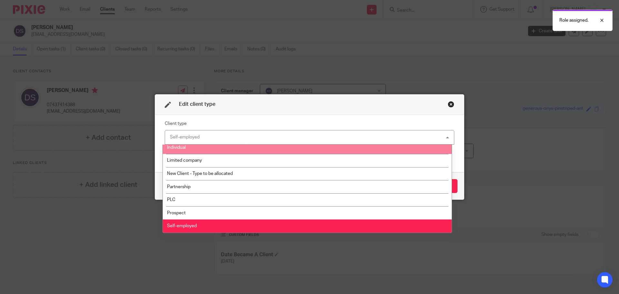
click at [246, 148] on li "Individual" at bounding box center [307, 147] width 289 height 13
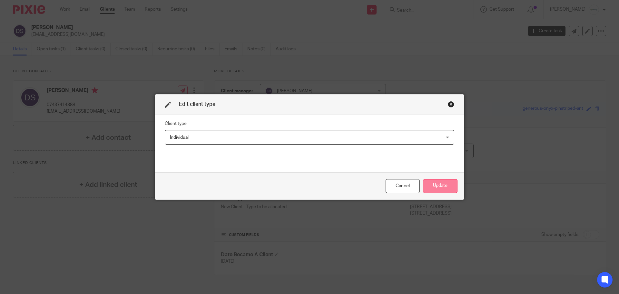
click at [435, 183] on button "Update" at bounding box center [440, 186] width 35 height 14
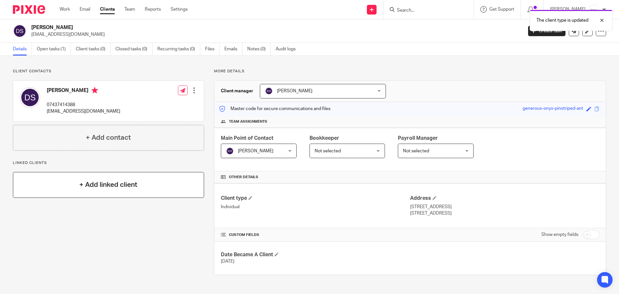
click at [146, 192] on div "+ Add linked client" at bounding box center [108, 185] width 191 height 26
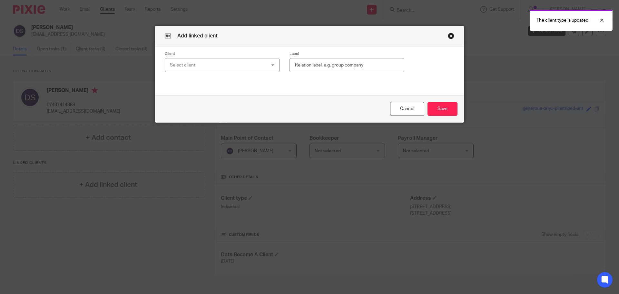
click at [216, 63] on div "Select client" at bounding box center [213, 65] width 87 height 14
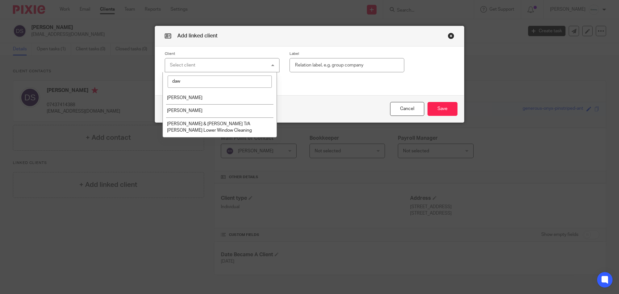
type input "daw"
click at [218, 93] on li "[PERSON_NAME]" at bounding box center [220, 97] width 114 height 13
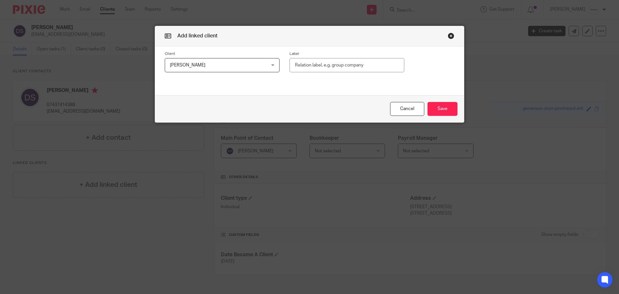
click at [312, 68] on input "text" at bounding box center [347, 65] width 115 height 15
type input "Sibling"
click at [437, 108] on button "Save" at bounding box center [443, 109] width 30 height 14
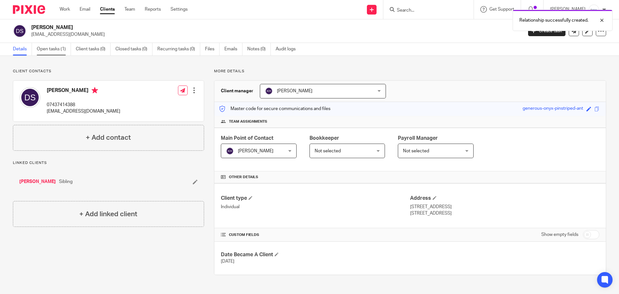
click at [56, 48] on link "Open tasks (1)" at bounding box center [54, 49] width 34 height 13
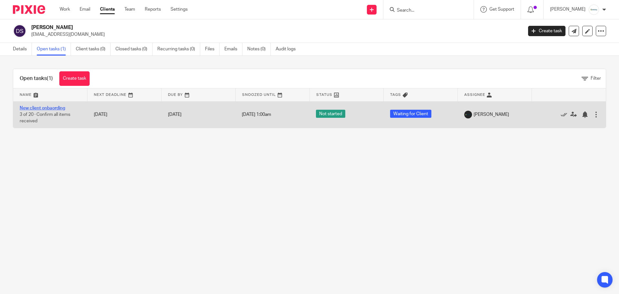
click at [43, 107] on link "New client onbaording" at bounding box center [42, 108] width 45 height 5
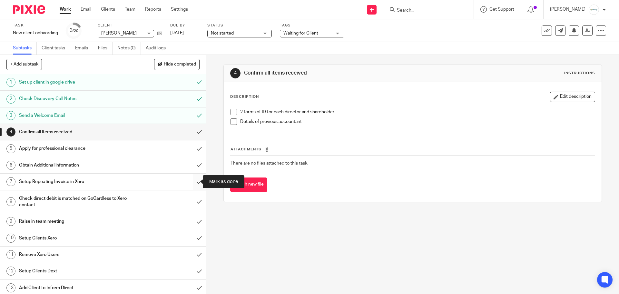
click at [191, 183] on input "submit" at bounding box center [103, 182] width 206 height 16
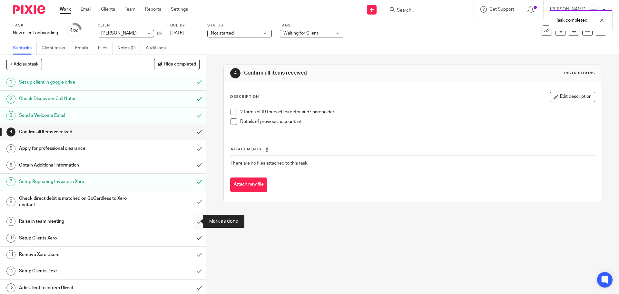
click at [195, 222] on input "submit" at bounding box center [103, 221] width 206 height 16
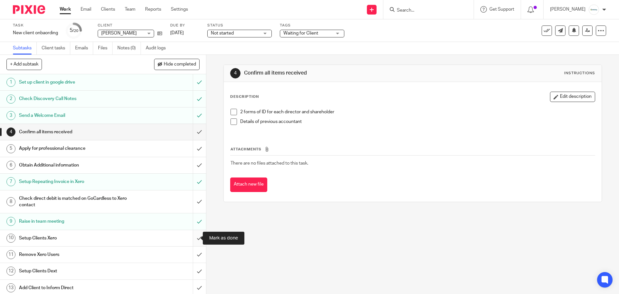
click at [195, 238] on input "submit" at bounding box center [103, 238] width 206 height 16
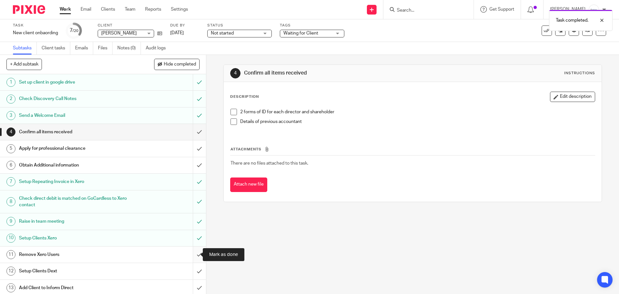
click at [198, 251] on input "submit" at bounding box center [103, 254] width 206 height 16
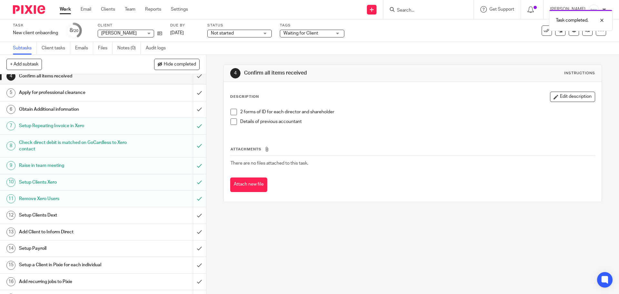
scroll to position [65, 0]
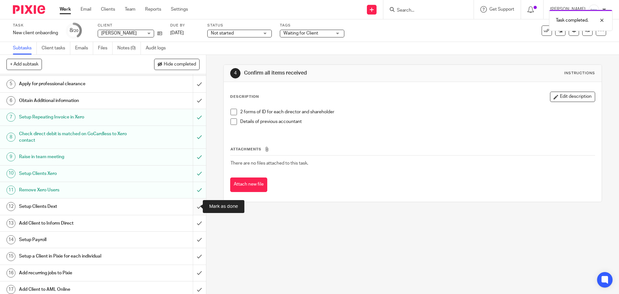
click at [192, 206] on input "submit" at bounding box center [103, 206] width 206 height 16
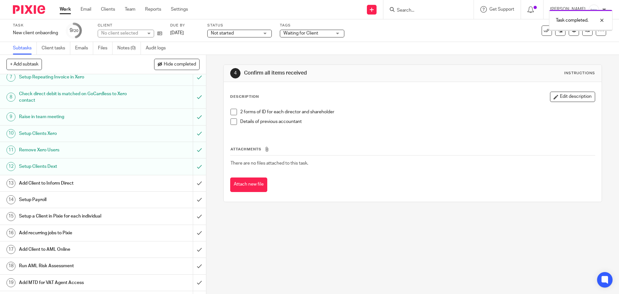
scroll to position [118, 0]
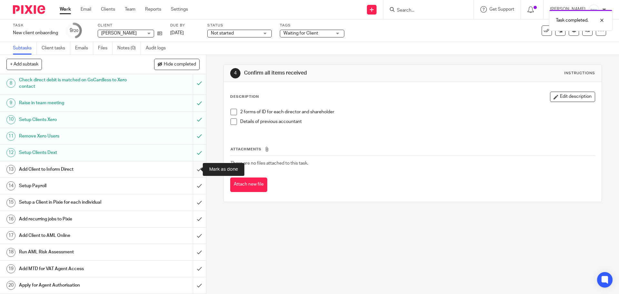
click at [191, 171] on input "submit" at bounding box center [103, 169] width 206 height 16
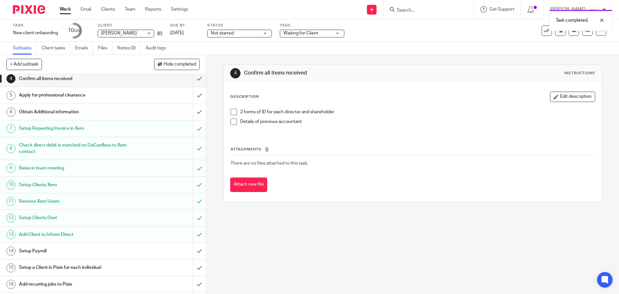
scroll to position [65, 0]
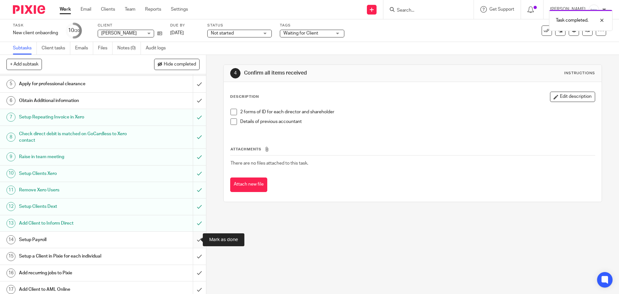
click at [189, 241] on input "submit" at bounding box center [103, 240] width 206 height 16
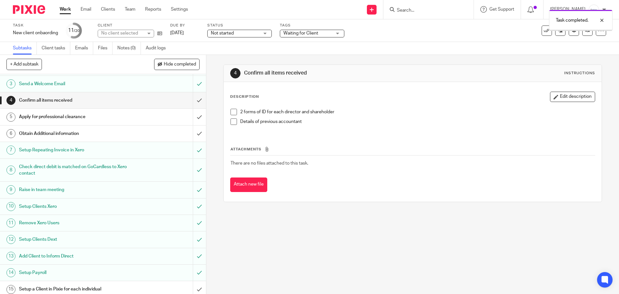
scroll to position [118, 0]
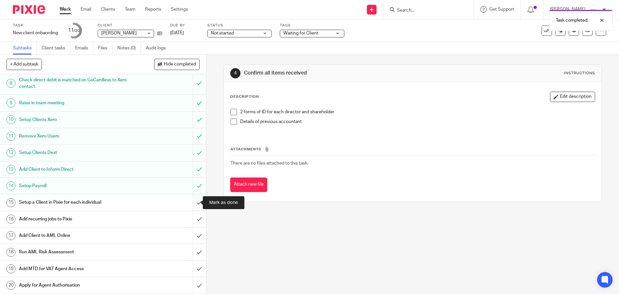
click at [196, 202] on input "submit" at bounding box center [103, 202] width 206 height 16
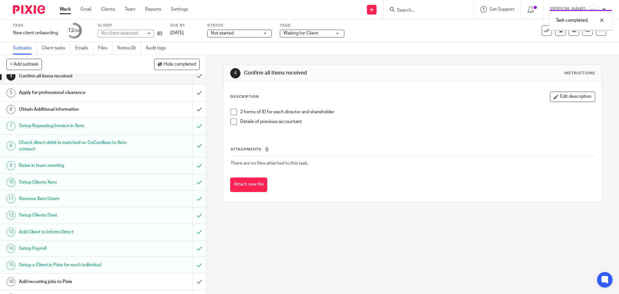
scroll to position [118, 0]
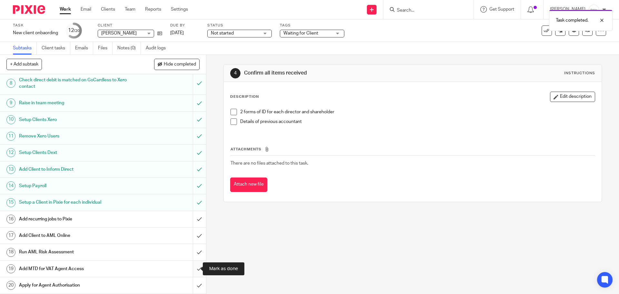
click at [197, 268] on input "submit" at bounding box center [103, 269] width 206 height 16
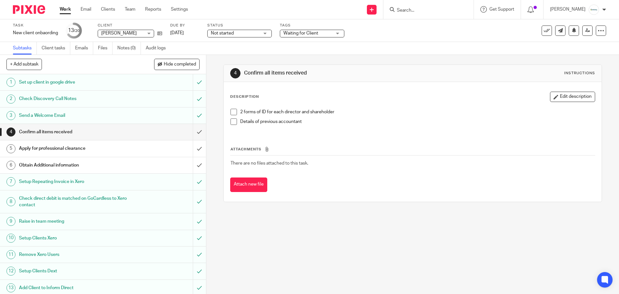
click at [425, 256] on div "4 Confirm all items received Instructions Description Edit description 2 forms …" at bounding box center [412, 174] width 413 height 239
click at [420, 10] on input "Search" at bounding box center [425, 11] width 58 height 6
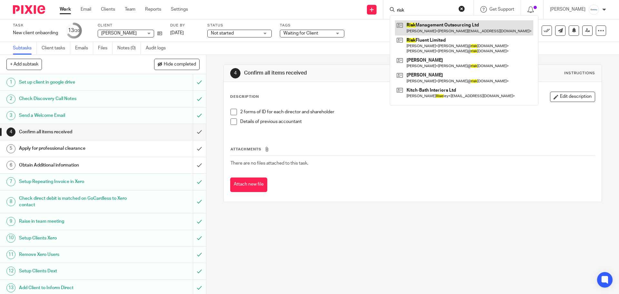
type input "risk"
click at [418, 25] on link at bounding box center [464, 27] width 138 height 15
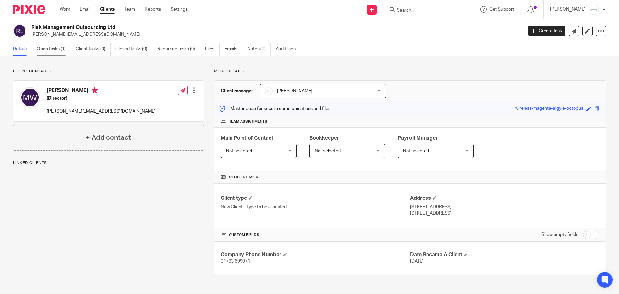
click at [53, 48] on link "Open tasks (1)" at bounding box center [54, 49] width 34 height 13
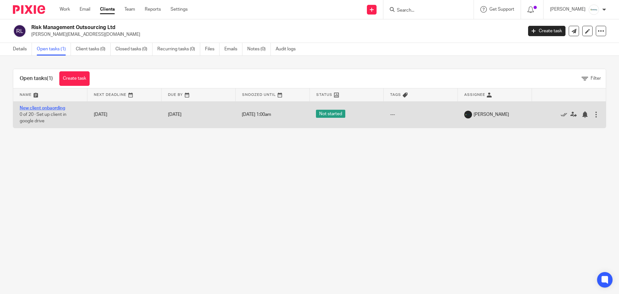
click at [31, 109] on link "New client onbaording" at bounding box center [42, 108] width 45 height 5
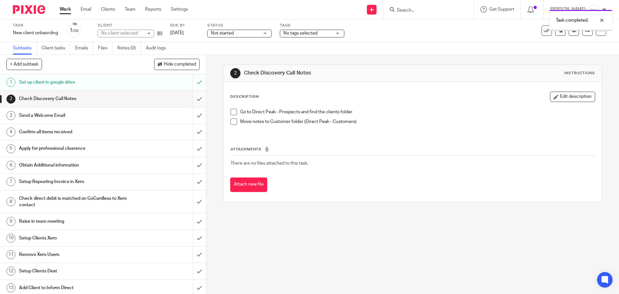
click at [194, 96] on input "submit" at bounding box center [103, 99] width 206 height 16
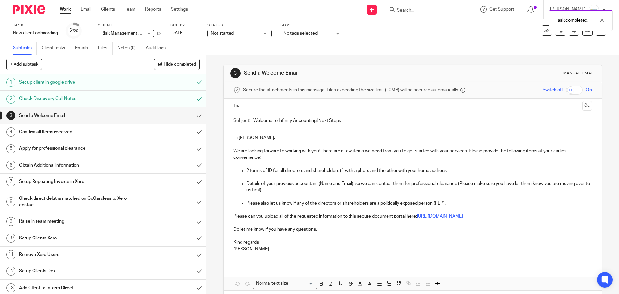
click at [264, 105] on input "text" at bounding box center [412, 105] width 334 height 7
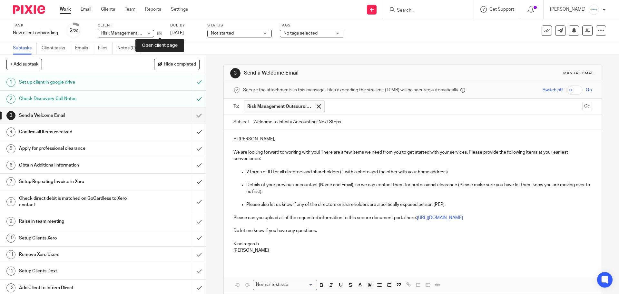
drag, startPoint x: 159, startPoint y: 34, endPoint x: 179, endPoint y: 20, distance: 24.7
click at [160, 34] on icon at bounding box center [159, 33] width 5 height 5
click at [456, 170] on p "2 forms of ID for all directors and shareholders (1 with a photo and the other …" at bounding box center [418, 172] width 345 height 6
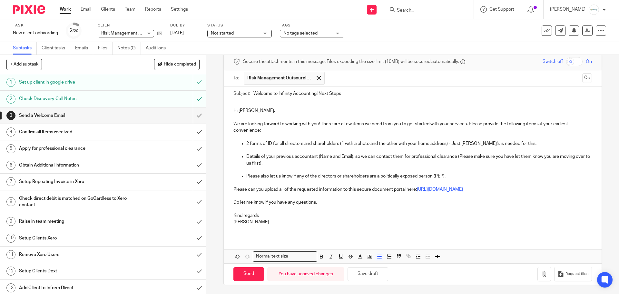
scroll to position [29, 0]
click at [245, 275] on input "Send" at bounding box center [249, 273] width 31 height 14
type input "Sent"
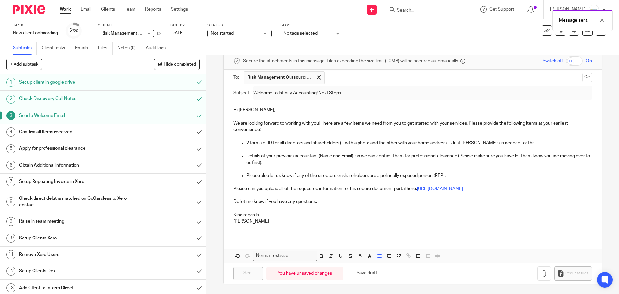
click at [102, 131] on h1 "Confirm all items received" at bounding box center [75, 132] width 112 height 10
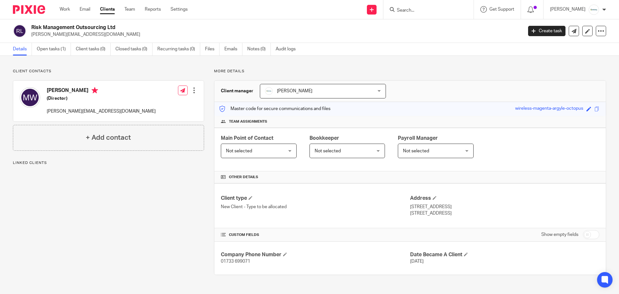
drag, startPoint x: 120, startPoint y: 28, endPoint x: 31, endPoint y: 30, distance: 89.4
click at [31, 30] on div "Risk Management Outsourcing Ltd michelle@eparaplan.co.uk" at bounding box center [266, 31] width 506 height 14
click at [251, 197] on span at bounding box center [251, 198] width 4 height 4
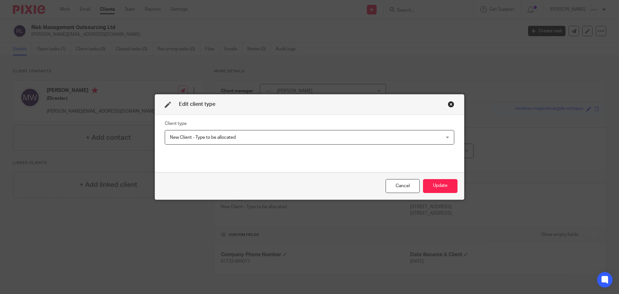
click at [261, 119] on div "Client type New Client - Type to be allocated New Client - Type to be allocated…" at bounding box center [309, 143] width 309 height 57
click at [260, 135] on span "New Client - Type to be allocated" at bounding box center [283, 137] width 227 height 14
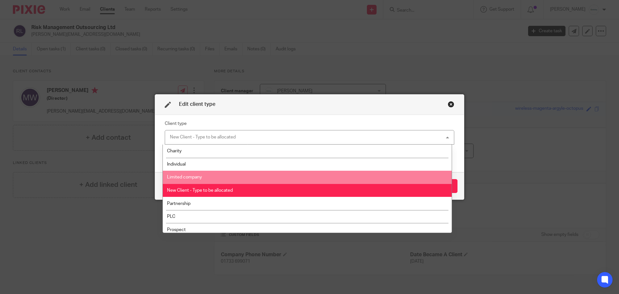
click at [254, 175] on li "Limited company" at bounding box center [307, 177] width 289 height 13
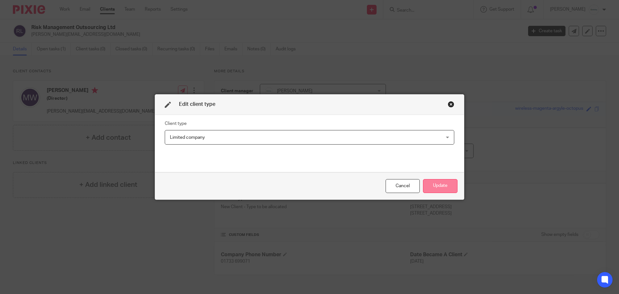
click at [442, 185] on button "Update" at bounding box center [440, 186] width 35 height 14
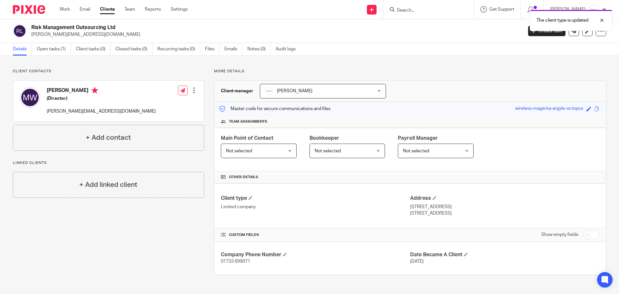
click at [590, 234] on input "checkbox" at bounding box center [591, 234] width 16 height 9
checkbox input "true"
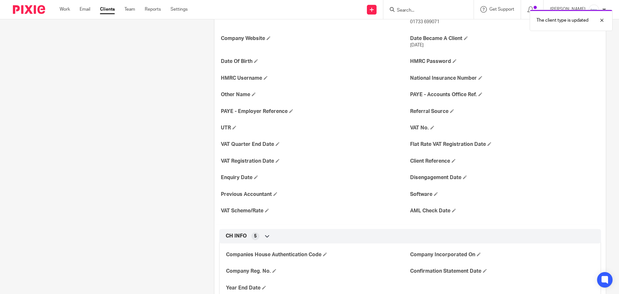
scroll to position [355, 0]
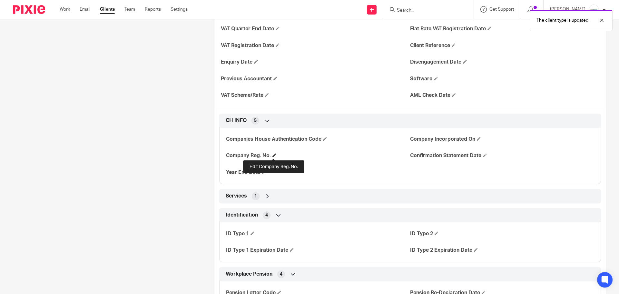
click at [273, 154] on span at bounding box center [275, 155] width 4 height 4
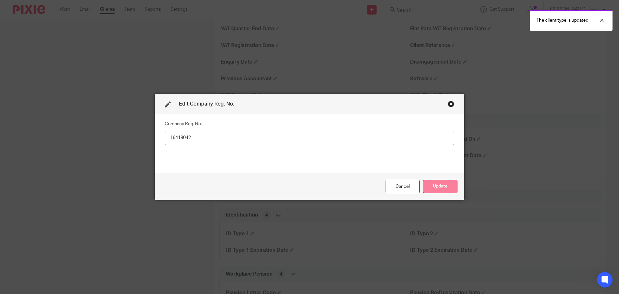
type input "16418042"
click at [450, 187] on button "Update" at bounding box center [440, 187] width 35 height 14
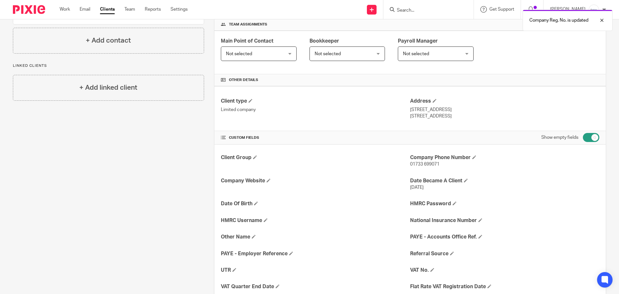
scroll to position [0, 0]
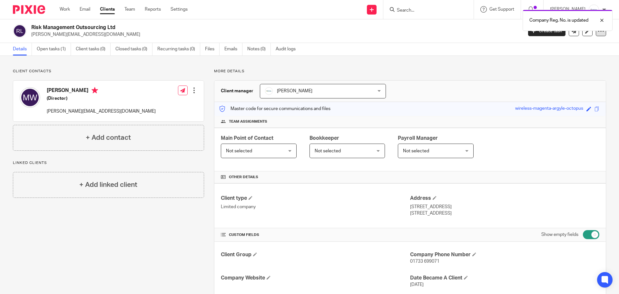
click at [598, 33] on icon at bounding box center [601, 31] width 6 height 6
click at [570, 48] on link "Update from Companies House" at bounding box center [560, 47] width 71 height 9
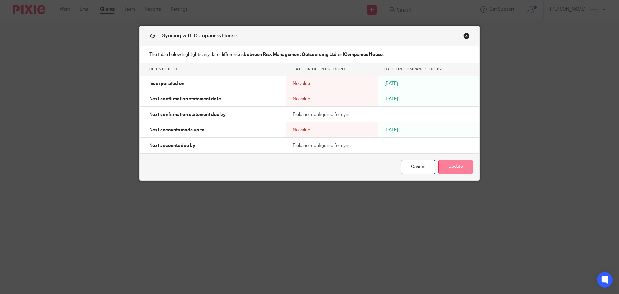
click at [455, 165] on button "Update" at bounding box center [456, 167] width 35 height 14
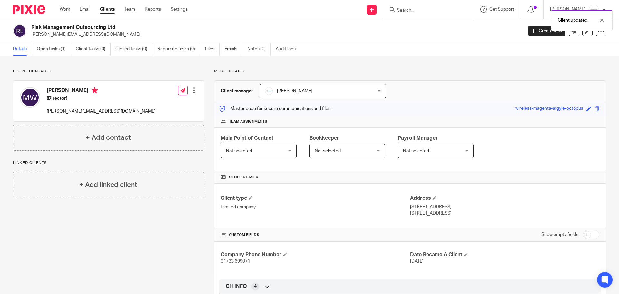
click at [313, 92] on span "[PERSON_NAME]" at bounding box center [313, 91] width 97 height 14
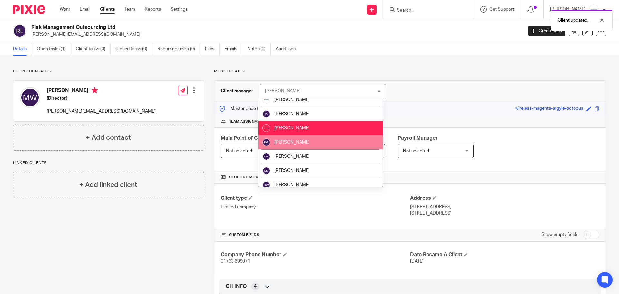
scroll to position [54, 0]
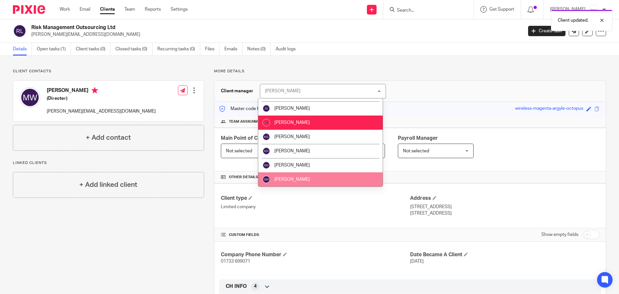
click at [301, 178] on li "[PERSON_NAME]" at bounding box center [320, 179] width 125 height 14
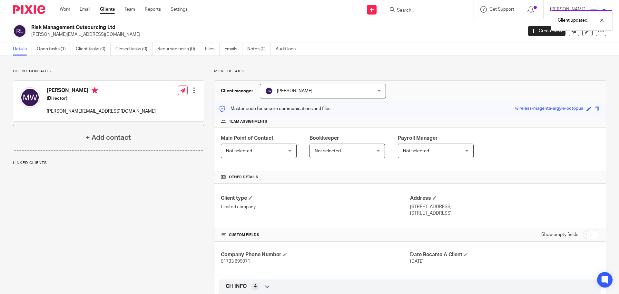
click at [272, 151] on span "Not selected" at bounding box center [254, 151] width 56 height 14
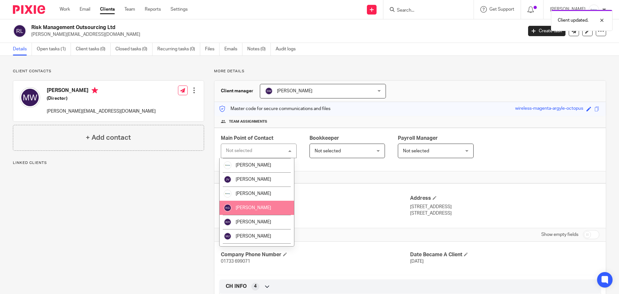
scroll to position [67, 0]
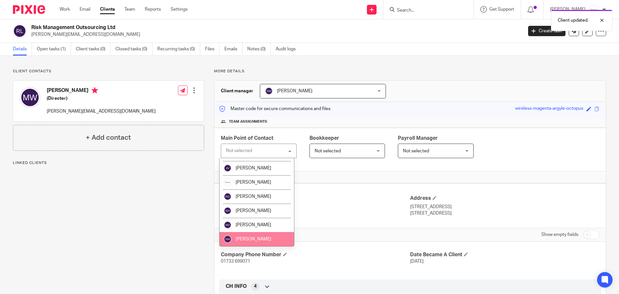
click at [257, 237] on span "[PERSON_NAME]" at bounding box center [253, 239] width 35 height 5
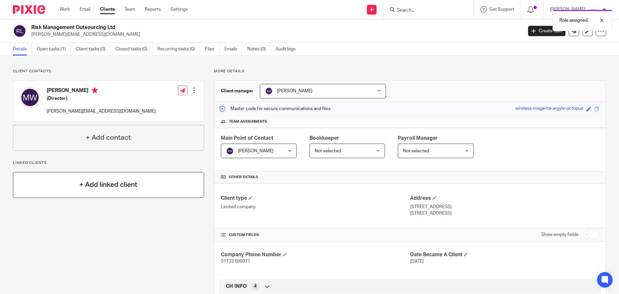
click at [157, 190] on div "+ Add linked client" at bounding box center [108, 185] width 191 height 26
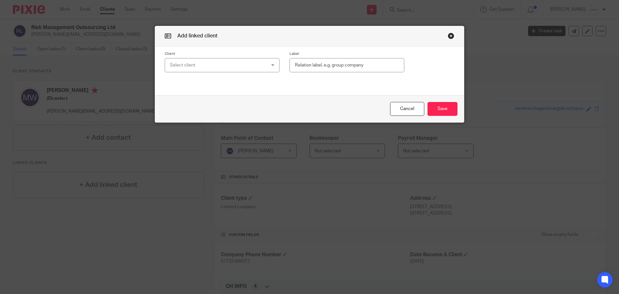
click at [220, 73] on div "Client Select client 808 Talent Ltd 9 Pembroke Consultancy Ltd A4 Plus Ltd Aaro…" at bounding box center [309, 61] width 309 height 31
click at [219, 65] on div "Select client" at bounding box center [213, 65] width 87 height 14
type input "michell"
click at [227, 96] on li "[PERSON_NAME]" at bounding box center [220, 97] width 114 height 13
click at [333, 70] on input "text" at bounding box center [347, 65] width 115 height 15
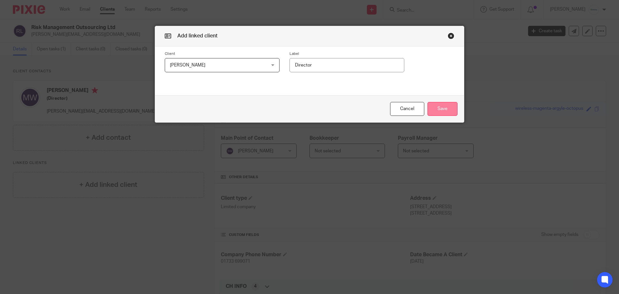
type input "Director"
click at [441, 111] on button "Save" at bounding box center [443, 109] width 30 height 14
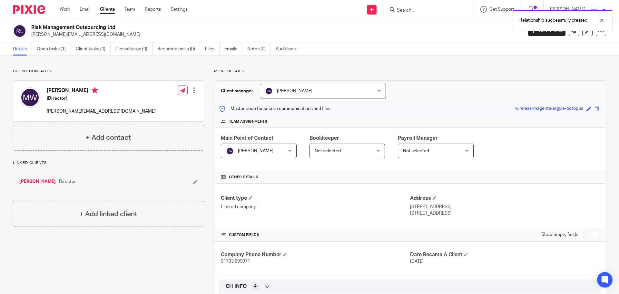
click at [56, 183] on link "[PERSON_NAME]" at bounding box center [37, 181] width 36 height 6
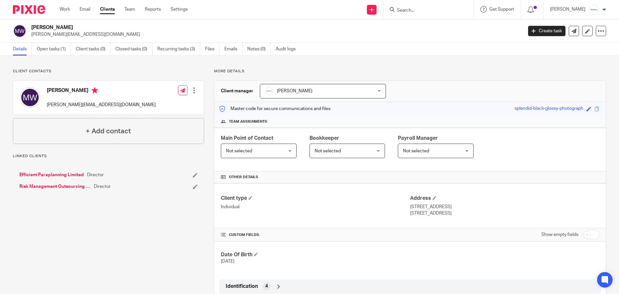
click at [68, 175] on link "Efficient Paraplanning Limited" at bounding box center [51, 175] width 65 height 6
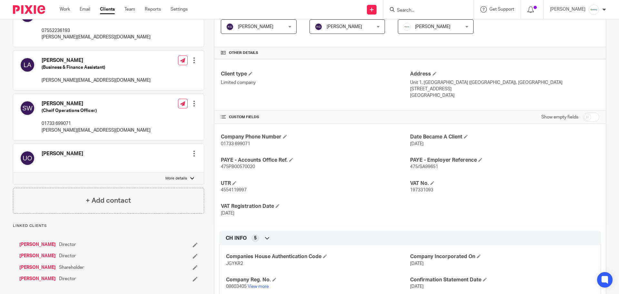
scroll to position [138, 0]
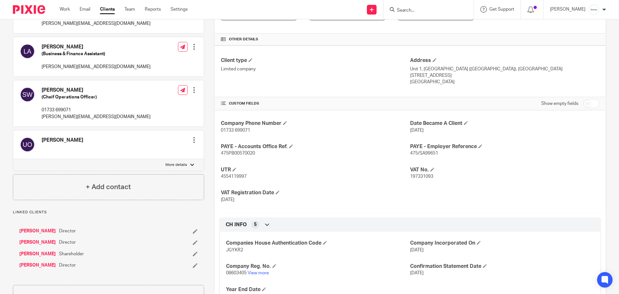
click at [56, 231] on link "[PERSON_NAME]" at bounding box center [37, 231] width 36 height 6
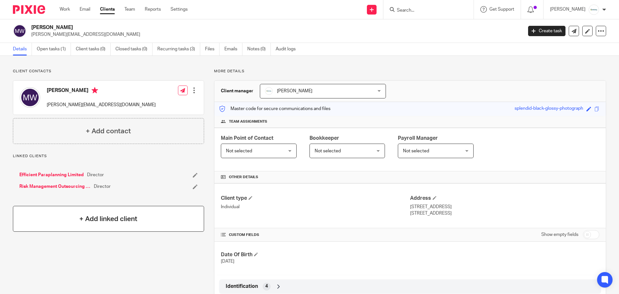
click at [140, 214] on div "+ Add linked client" at bounding box center [108, 219] width 191 height 26
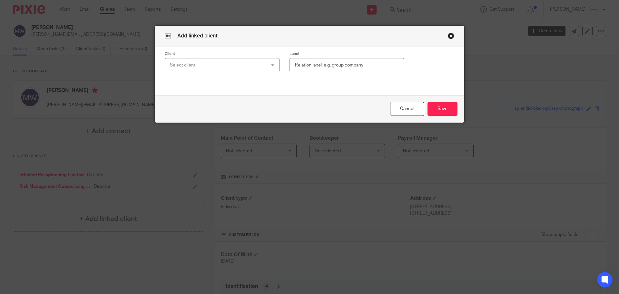
click at [205, 65] on div "Select client" at bounding box center [213, 65] width 87 height 14
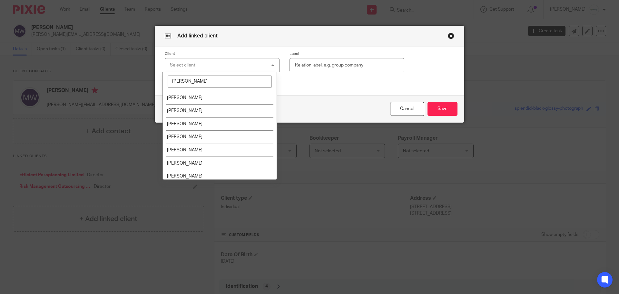
type input "jona"
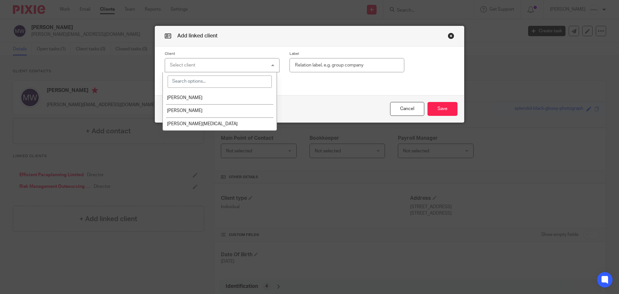
click at [448, 37] on button "button" at bounding box center [451, 36] width 6 height 6
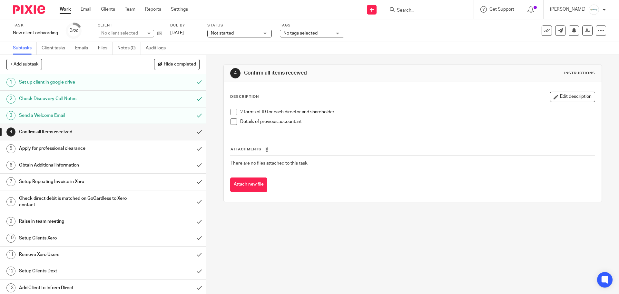
click at [314, 34] on span "No tags selected" at bounding box center [301, 33] width 34 height 5
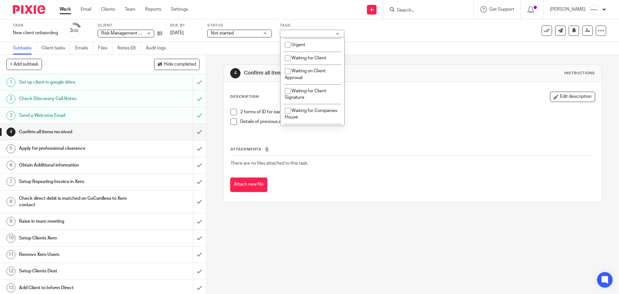
scroll to position [208, 0]
click at [317, 58] on span "Waiting for Client" at bounding box center [309, 58] width 35 height 5
checkbox input "true"
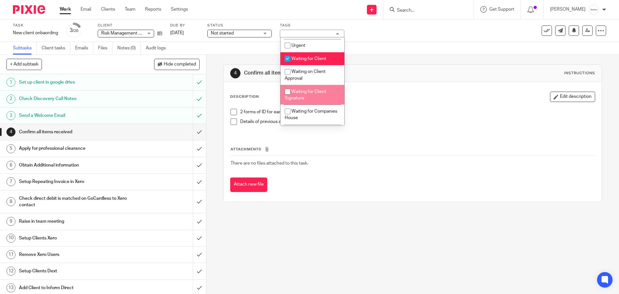
click at [401, 235] on div "4 Confirm all items received Instructions Description Edit description 2 forms …" at bounding box center [412, 174] width 413 height 239
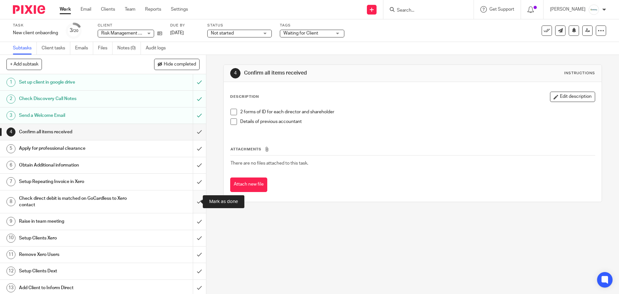
click at [193, 200] on input "submit" at bounding box center [103, 201] width 206 height 23
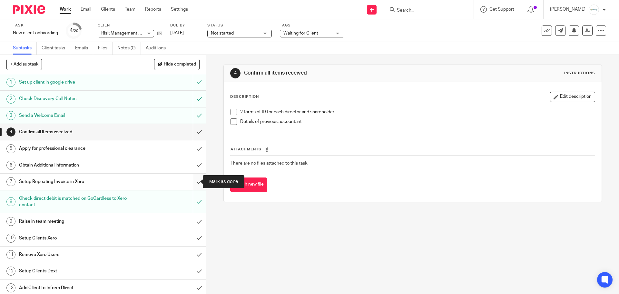
click at [192, 182] on input "submit" at bounding box center [103, 182] width 206 height 16
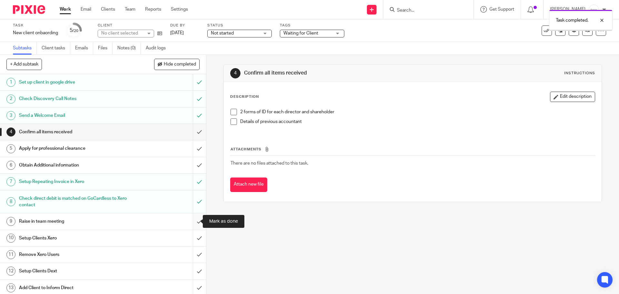
click at [195, 220] on input "submit" at bounding box center [103, 221] width 206 height 16
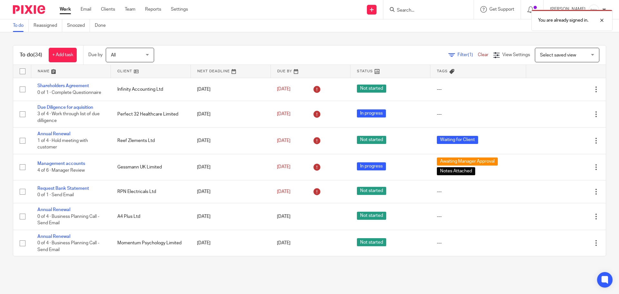
drag, startPoint x: 423, startPoint y: 6, endPoint x: 419, endPoint y: 7, distance: 3.9
click at [419, 7] on body "Work Email Clients Team Reports Settings Work Email Clients Team Reports Settin…" at bounding box center [309, 147] width 619 height 294
click at [605, 23] on div at bounding box center [597, 20] width 17 height 8
click at [441, 14] on div at bounding box center [429, 9] width 90 height 19
click at [438, 10] on input "Search" at bounding box center [425, 11] width 58 height 6
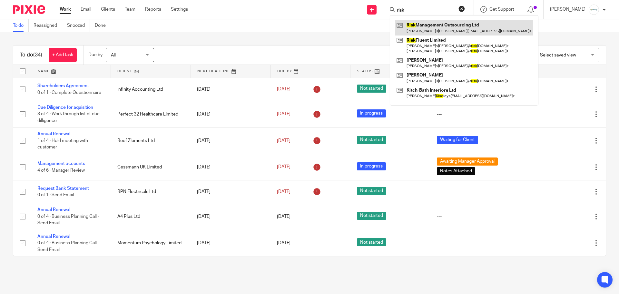
type input "risk"
click at [449, 21] on link at bounding box center [464, 27] width 138 height 15
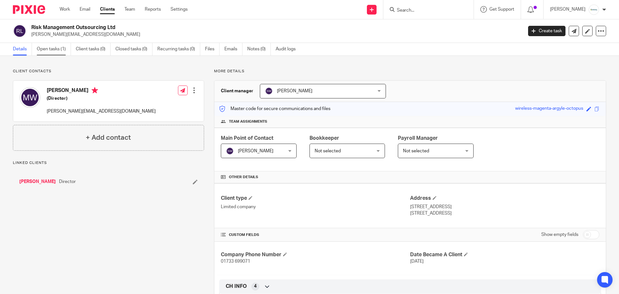
click at [49, 51] on link "Open tasks (1)" at bounding box center [54, 49] width 34 height 13
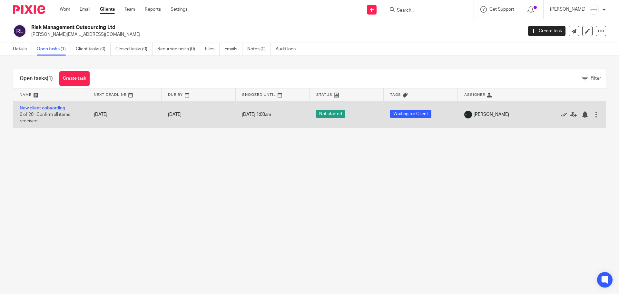
click at [45, 107] on link "New client onbaording" at bounding box center [42, 108] width 45 height 5
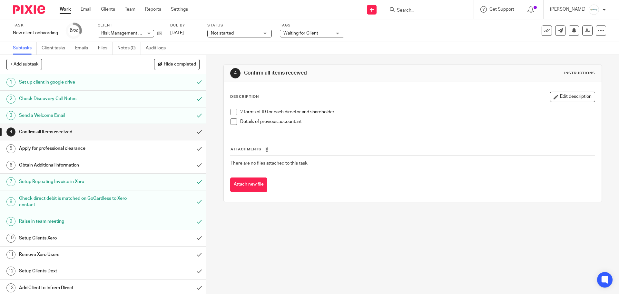
click at [62, 9] on link "Work" at bounding box center [65, 9] width 11 height 6
